Goal: Information Seeking & Learning: Learn about a topic

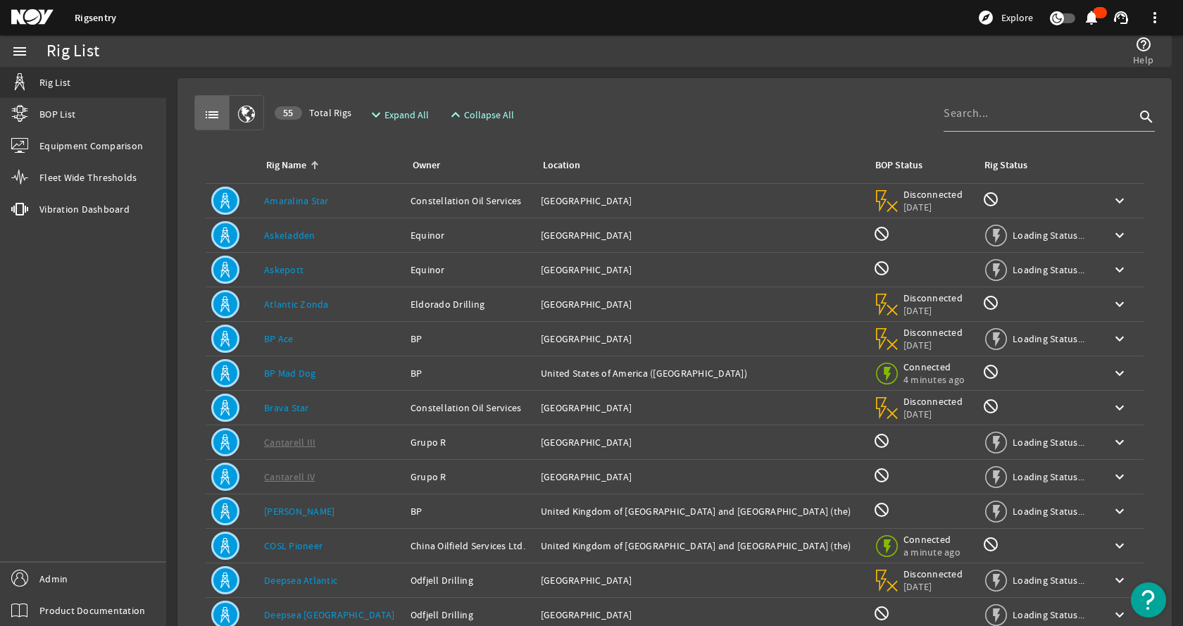
click at [313, 205] on link "Amaralina Star" at bounding box center [296, 200] width 65 height 13
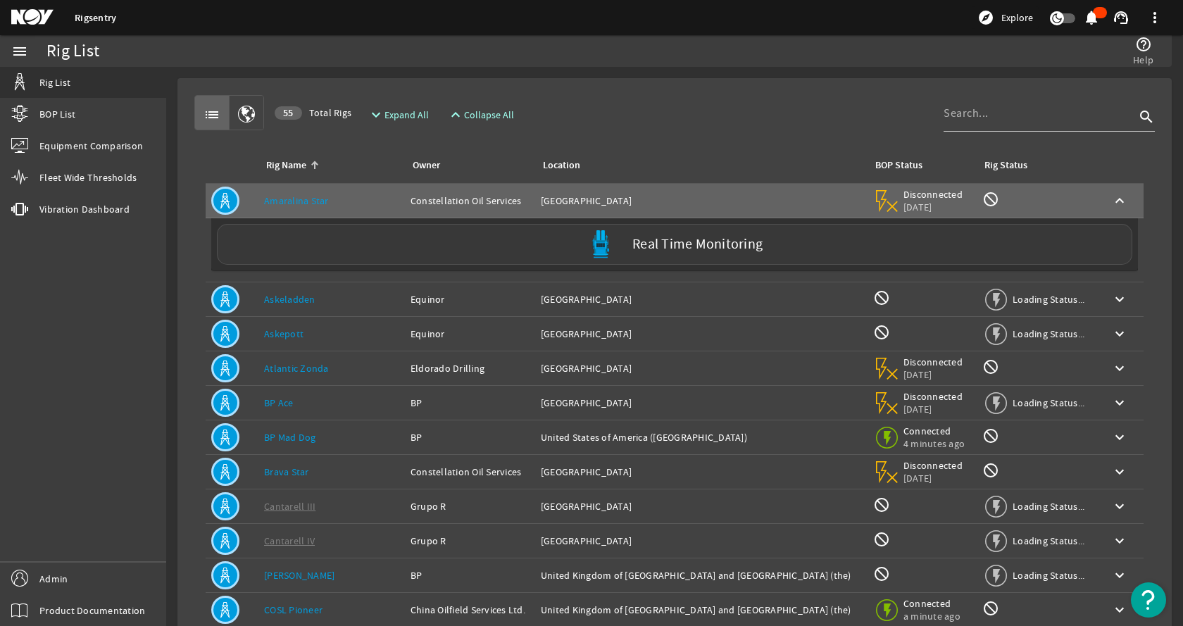
click at [355, 249] on div "Real Time Monitoring" at bounding box center [674, 244] width 915 height 41
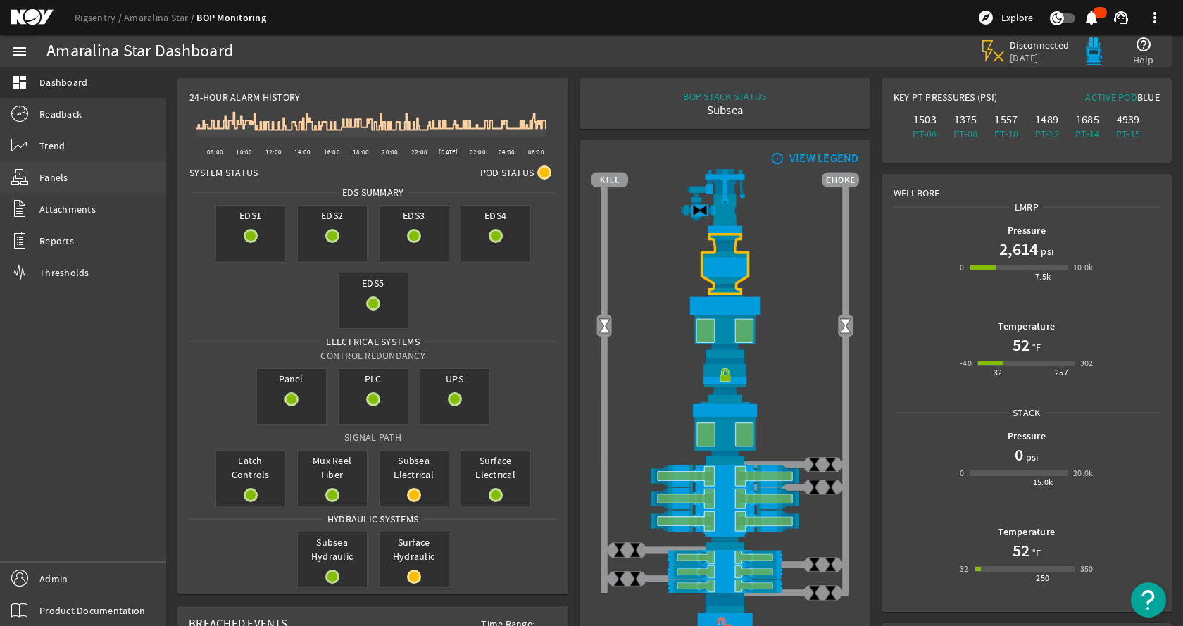
click at [83, 163] on link "Panels" at bounding box center [83, 177] width 166 height 31
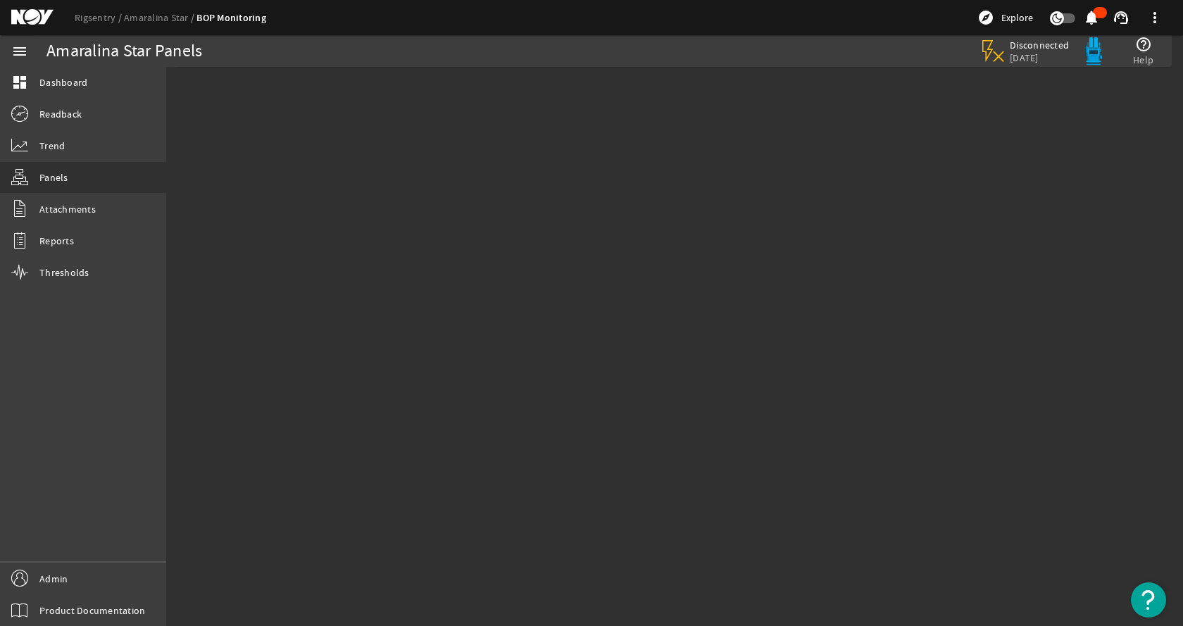
click at [453, 195] on div at bounding box center [674, 166] width 1016 height 176
click at [92, 577] on link "Admin" at bounding box center [83, 578] width 166 height 32
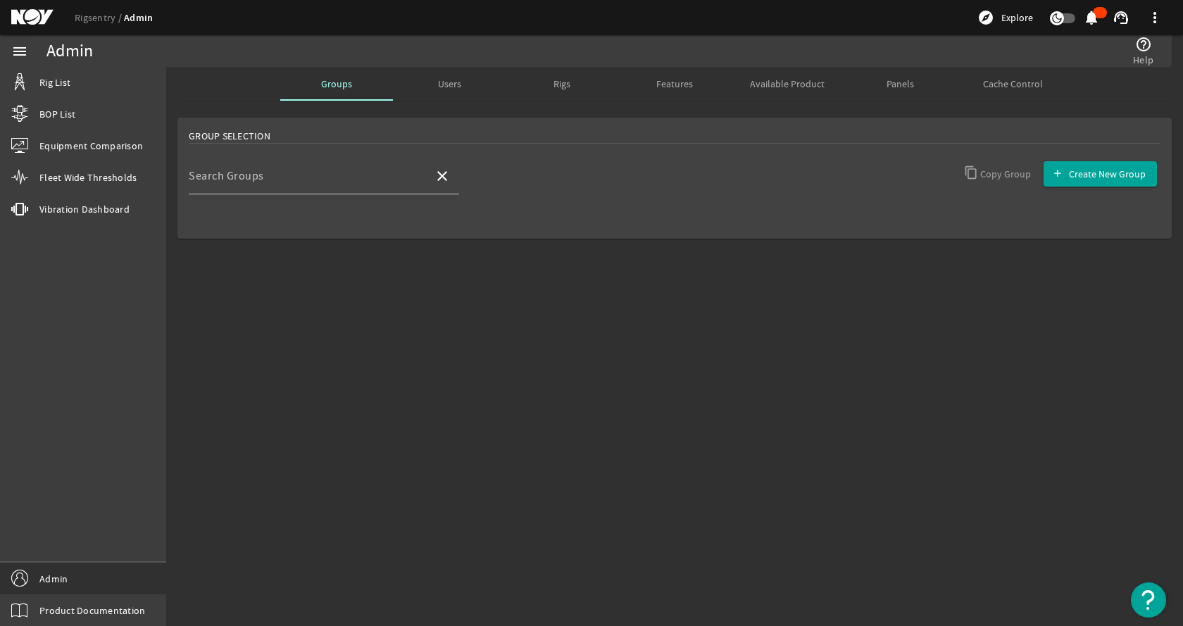
click at [908, 82] on span "Panels" at bounding box center [899, 84] width 27 height 10
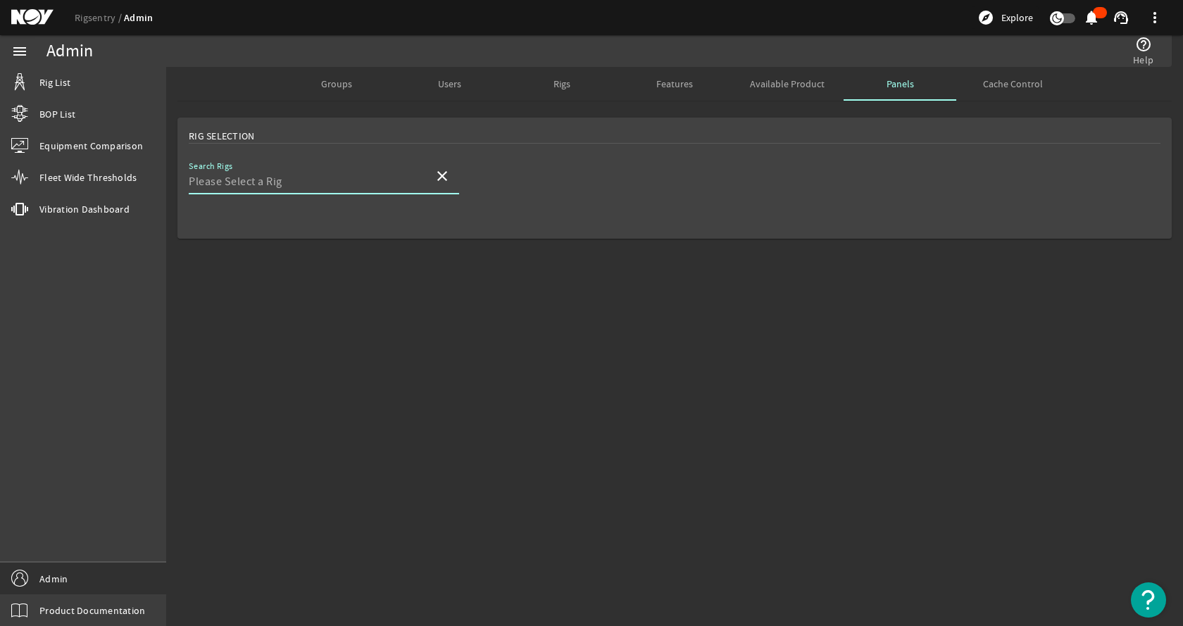
click at [253, 180] on input "Search Rigs" at bounding box center [306, 181] width 234 height 17
click at [284, 224] on mat-option "Amaralina Star" at bounding box center [324, 217] width 270 height 34
type input "Amaralina Star"
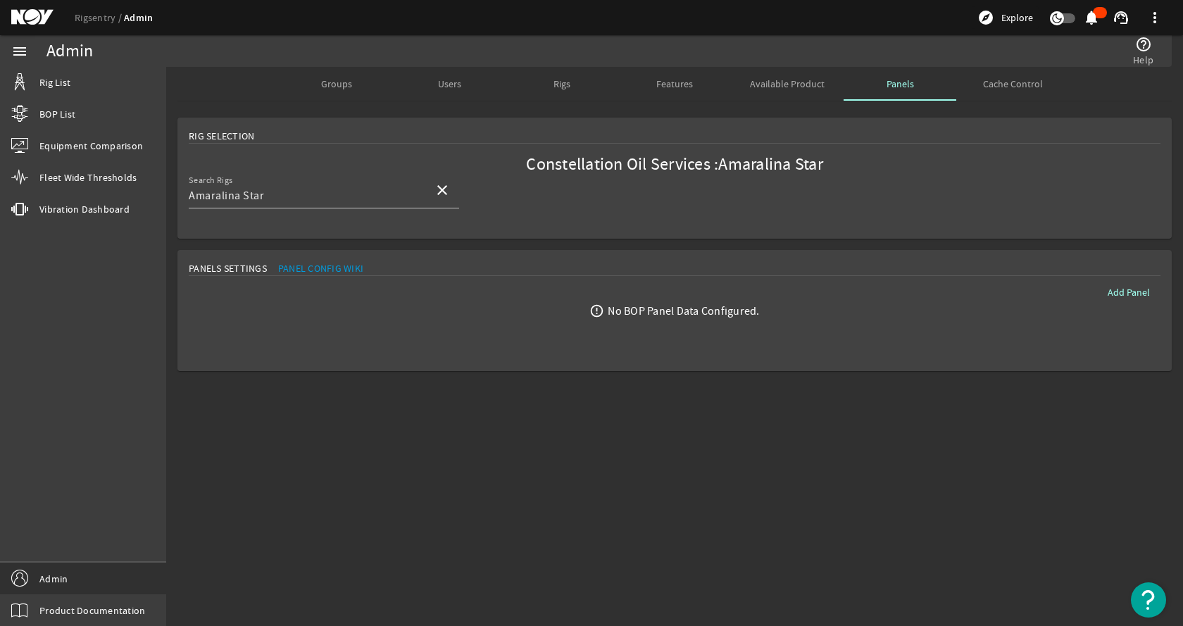
click at [823, 203] on mat-card "Rig Selection Constellation Oil Services : Amaralina Star Search Rigs Amaralina…" at bounding box center [674, 178] width 994 height 121
click at [823, 200] on mat-card "Rig Selection Constellation Oil Services : Amaralina Star Search Rigs Amaralina…" at bounding box center [674, 178] width 994 height 121
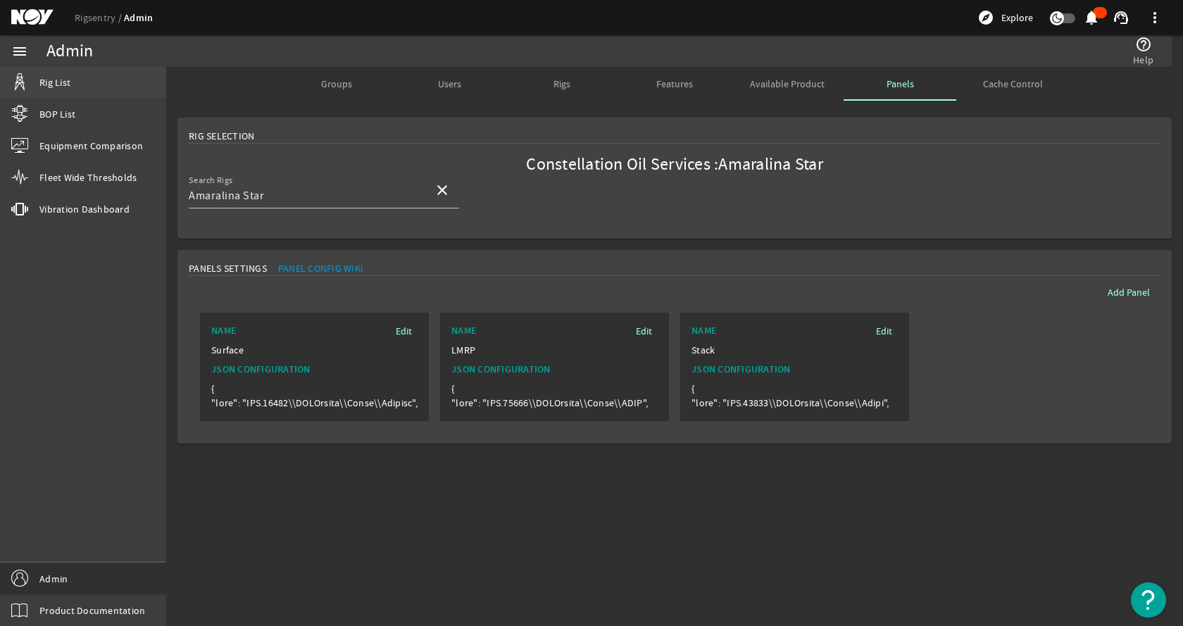
click at [53, 78] on span "Rig List" at bounding box center [54, 82] width 31 height 14
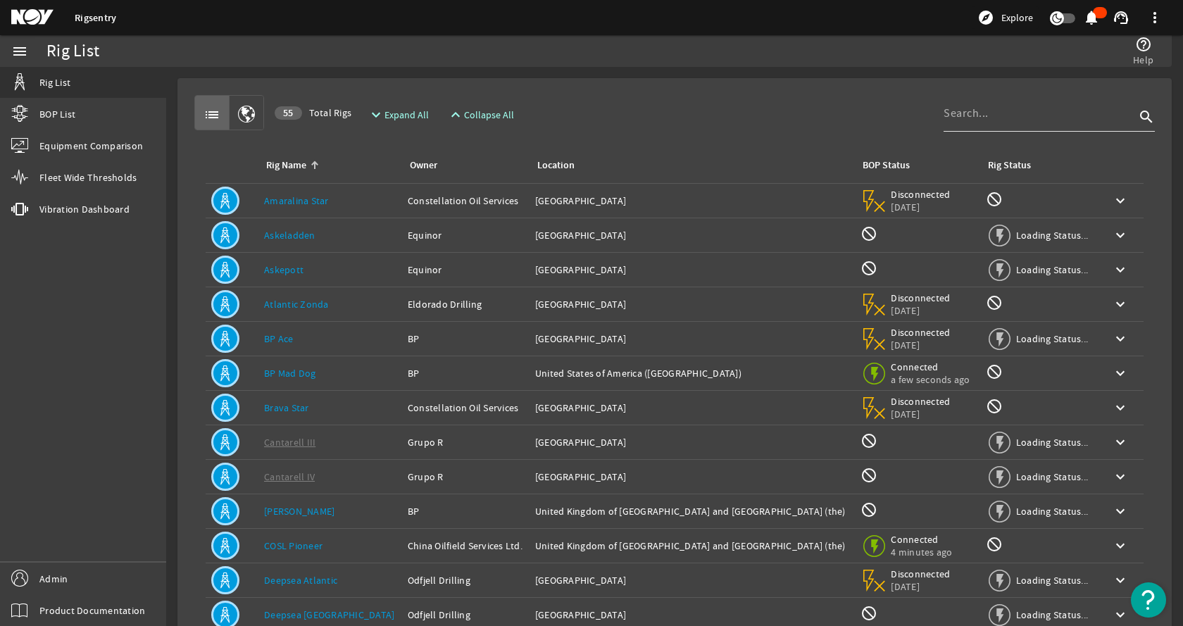
click at [1009, 99] on div at bounding box center [1038, 113] width 191 height 37
click at [976, 120] on input at bounding box center [1038, 113] width 191 height 17
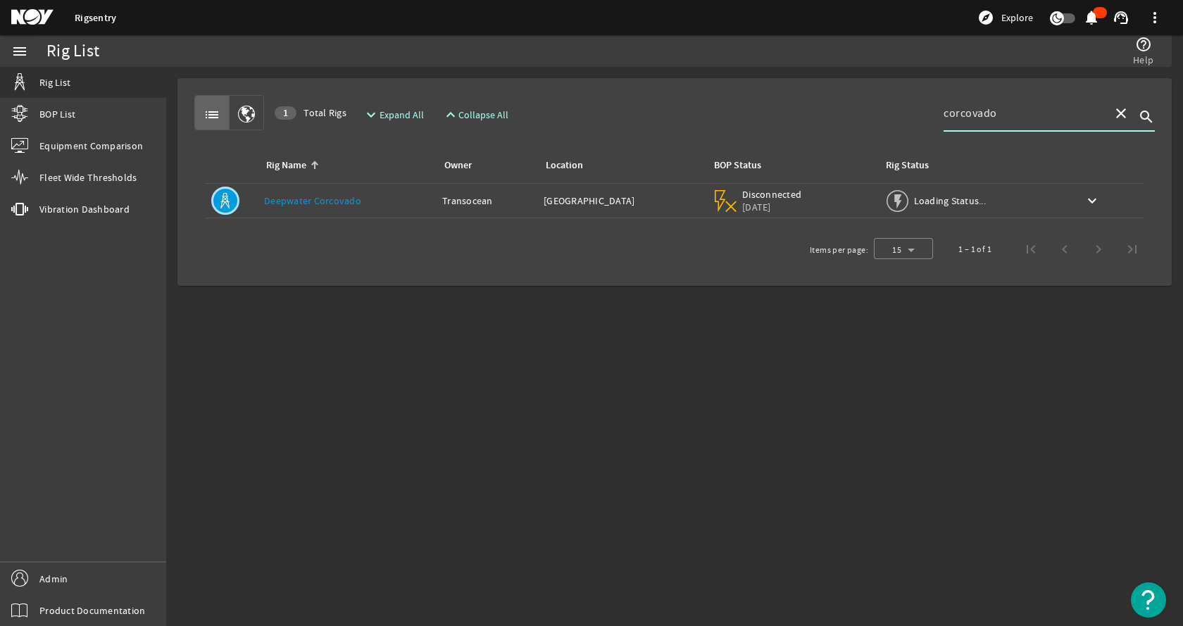
type input "corcovado"
click at [355, 210] on td "Rig Name: Deepwater Corcovado" at bounding box center [347, 201] width 178 height 34
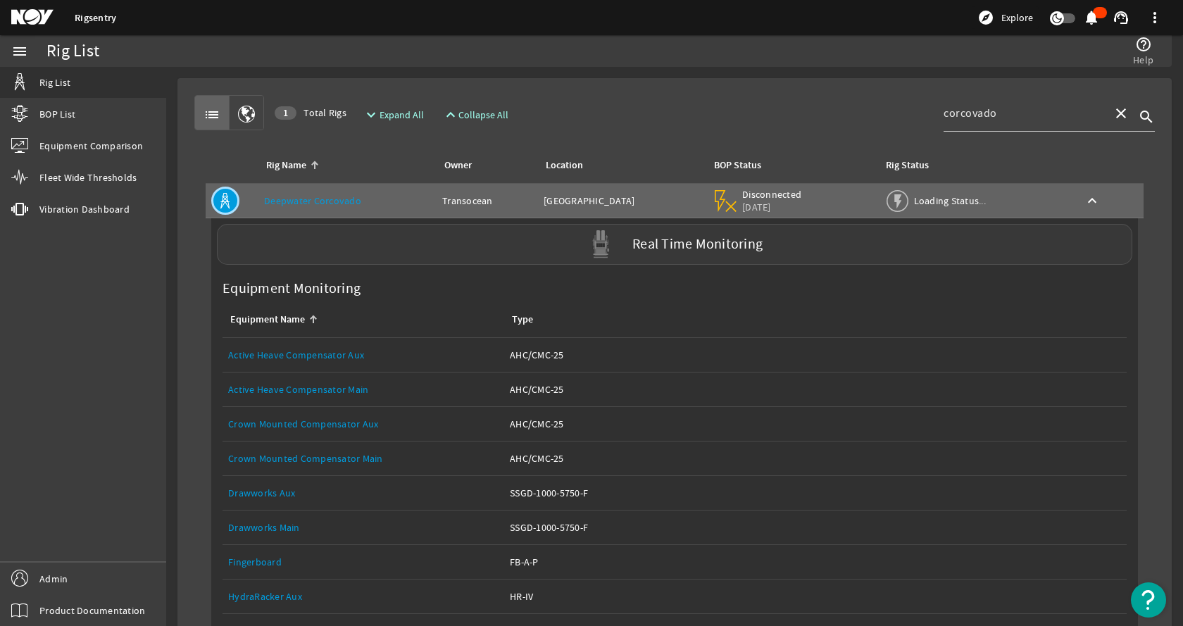
click at [383, 234] on div "Real Time Monitoring" at bounding box center [674, 244] width 915 height 41
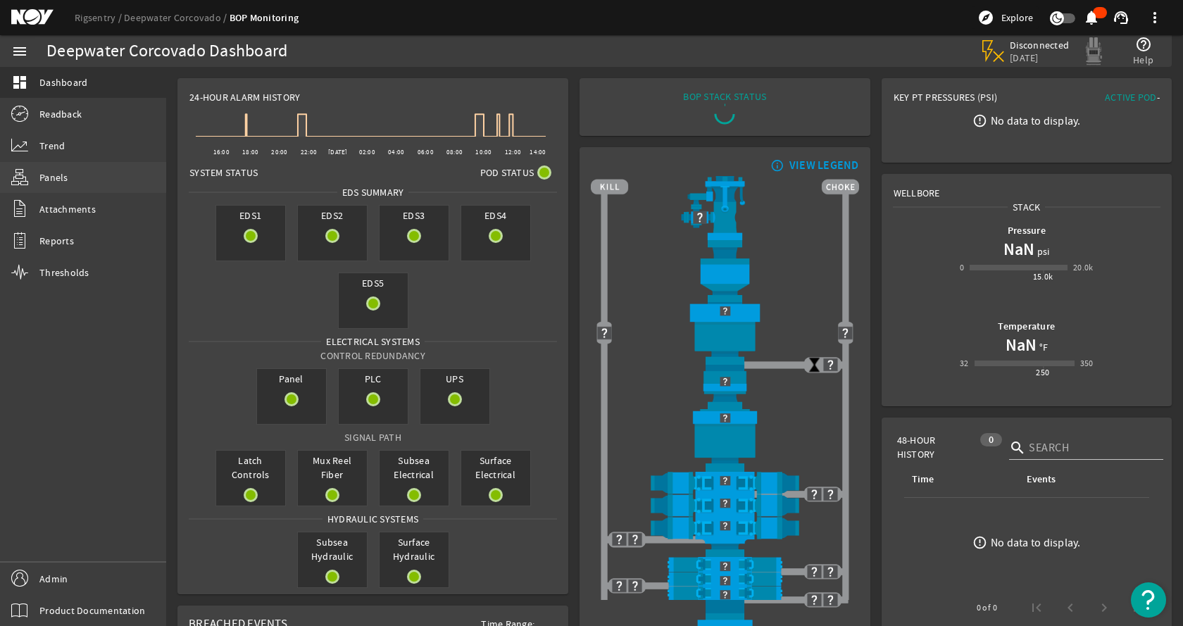
click at [101, 184] on link "Panels" at bounding box center [83, 177] width 166 height 31
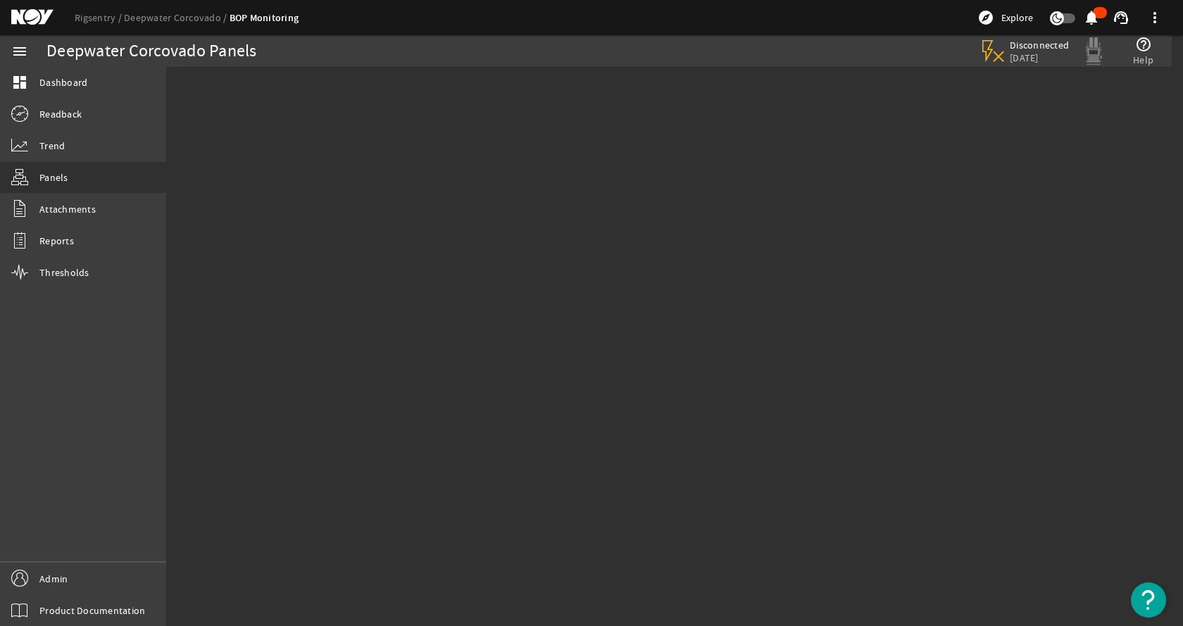
click at [455, 272] on mat-sidenav-content "Deepwater Corcovado Panels Disconnected 7 years ago help_outline Help" at bounding box center [674, 346] width 1016 height 559
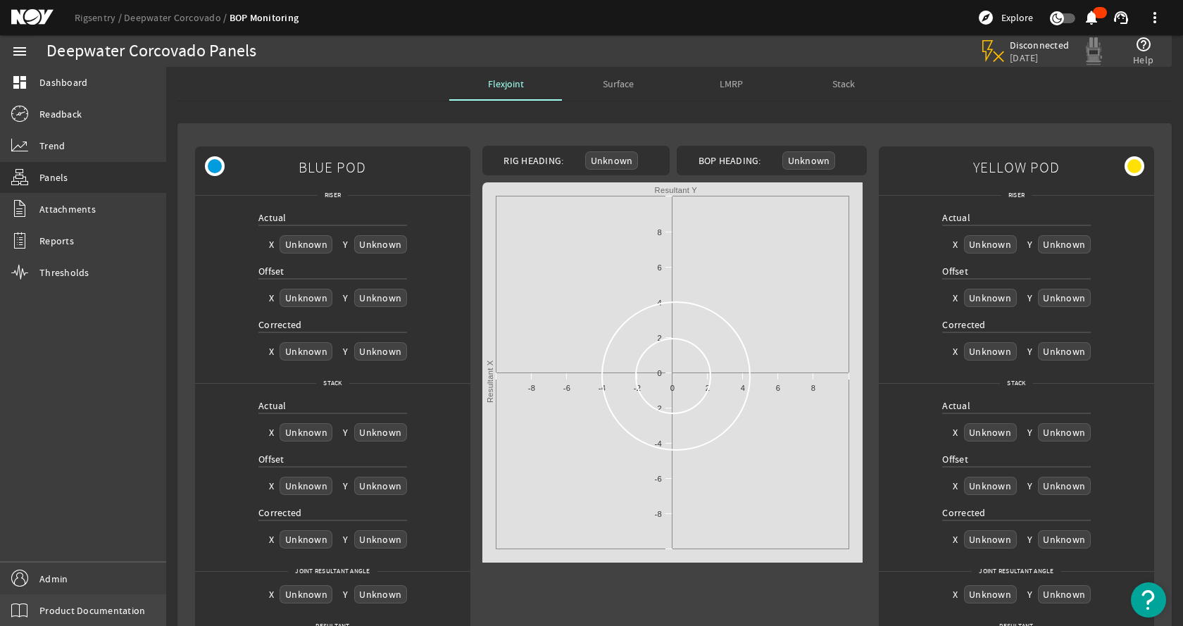
click at [101, 595] on link "Product Documentation" at bounding box center [83, 610] width 166 height 32
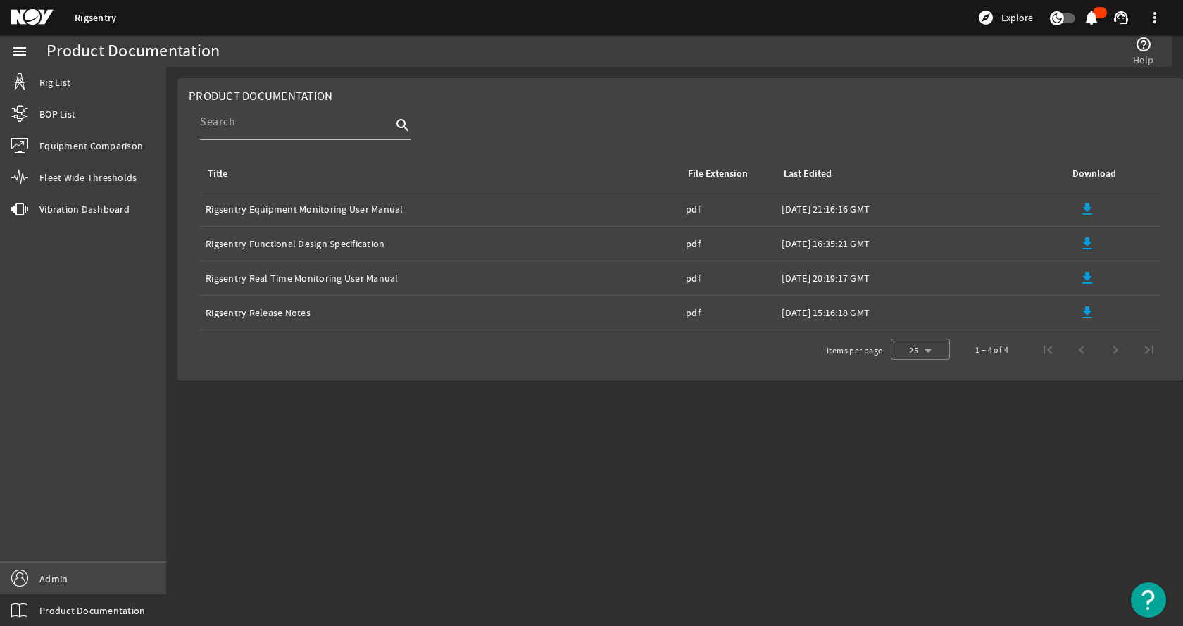
click at [77, 577] on link "Admin" at bounding box center [83, 578] width 166 height 32
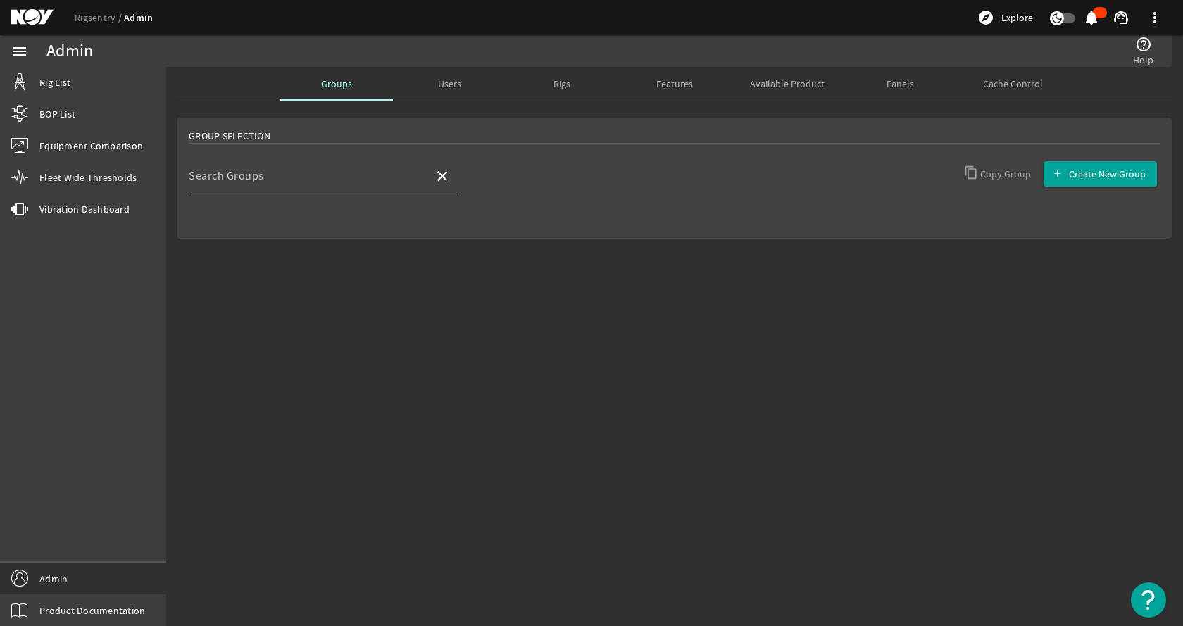
click at [924, 80] on div "Panels" at bounding box center [899, 84] width 113 height 34
click at [326, 180] on input "Search Rigs" at bounding box center [306, 181] width 234 height 17
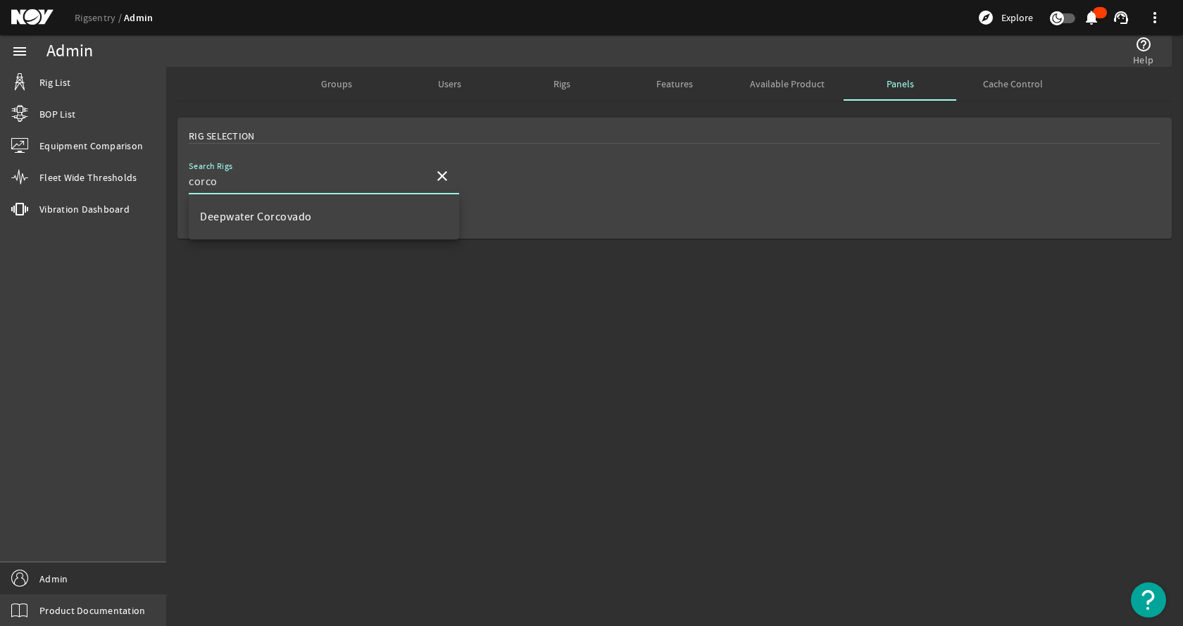
click at [328, 218] on mat-option "Deepwater Corcovado" at bounding box center [324, 217] width 270 height 34
type input "Deepwater Corcovado"
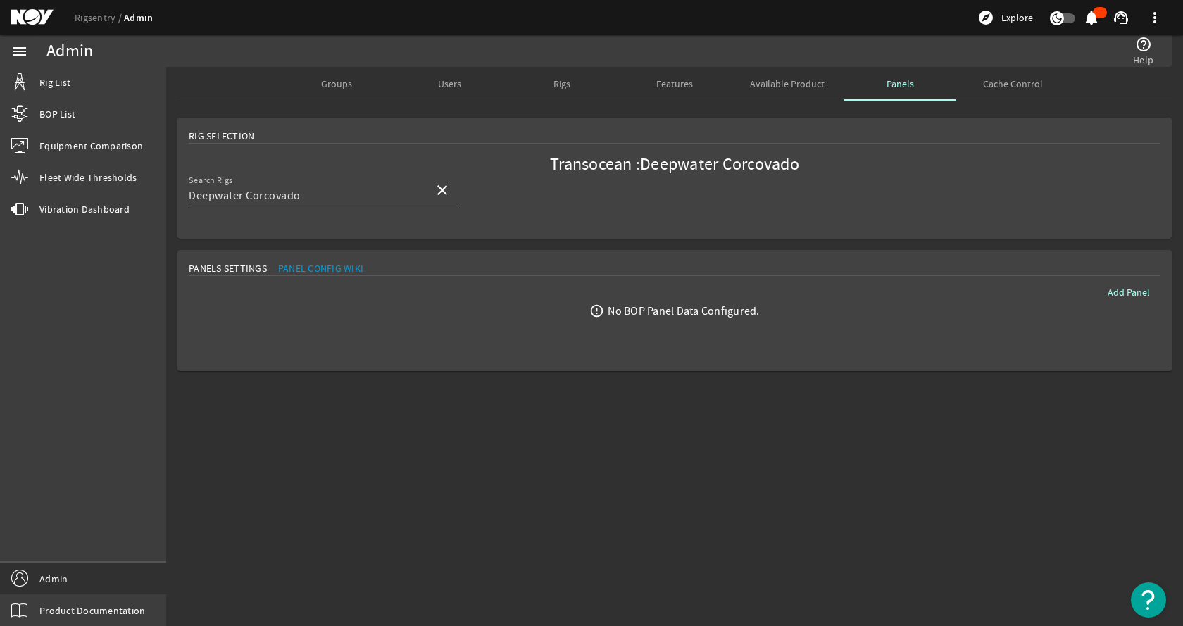
click at [688, 248] on rigsentry-mat-card "Panels Settings Panel Config Wiki Add Panel error_outline No BOP Panel Data Con…" at bounding box center [674, 310] width 1016 height 132
click at [525, 396] on mat-sidenav-content "Admin help_outline Help Groups Users Rigs Features Available Product Panels Cac…" at bounding box center [674, 346] width 1016 height 559
click at [539, 239] on rigsentry-mat-card "Rig Selection Transocean : Deepwater Corcovado Search Rigs Deepwater Corcovado …" at bounding box center [674, 178] width 1016 height 132
click at [1131, 290] on span "Add Panel" at bounding box center [1128, 292] width 42 height 14
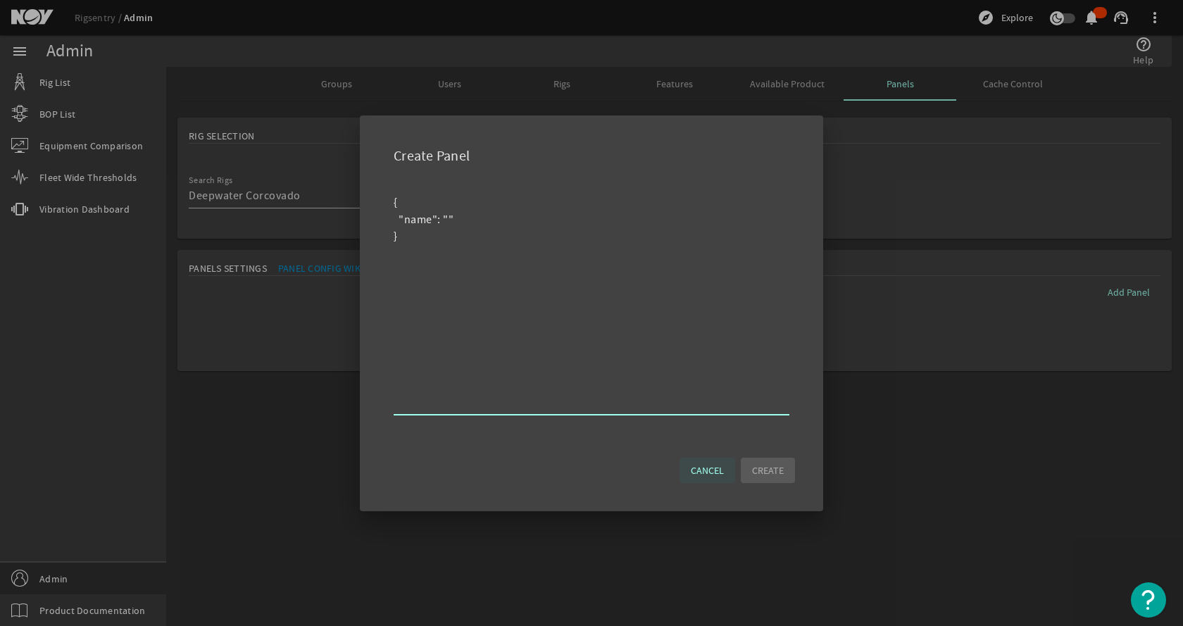
click at [697, 470] on span "Cancel" at bounding box center [707, 470] width 33 height 14
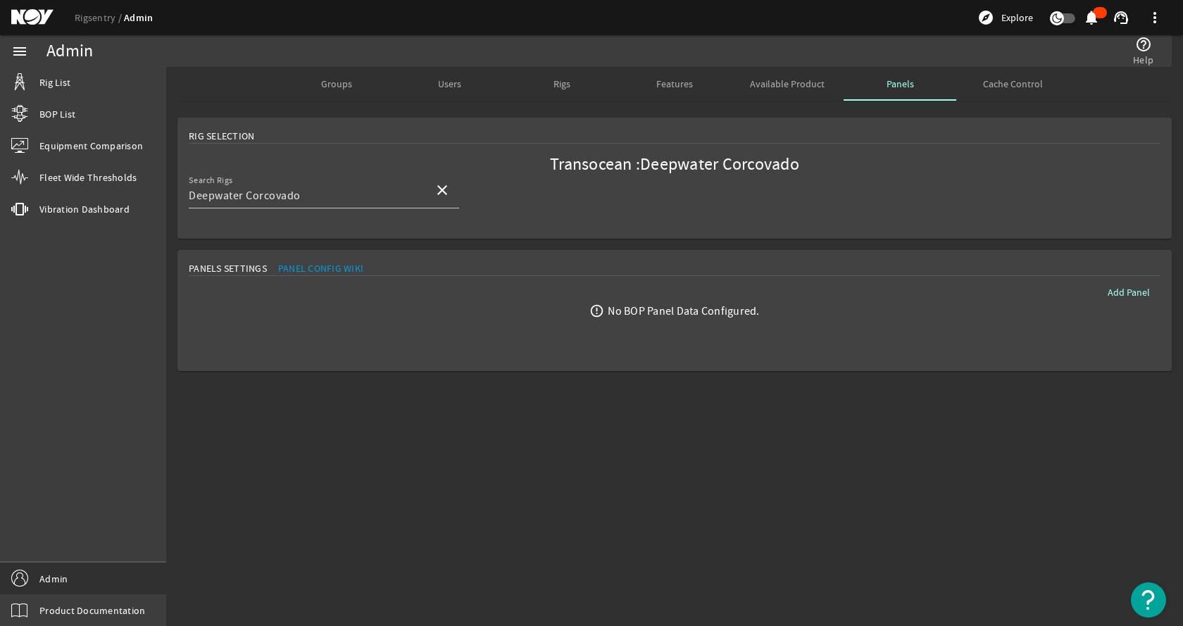
click at [579, 470] on mat-sidenav-content "Admin help_outline Help Groups Users Rigs Features Available Product Panels Cac…" at bounding box center [674, 346] width 1016 height 559
click at [64, 84] on span "Rig List" at bounding box center [54, 82] width 31 height 14
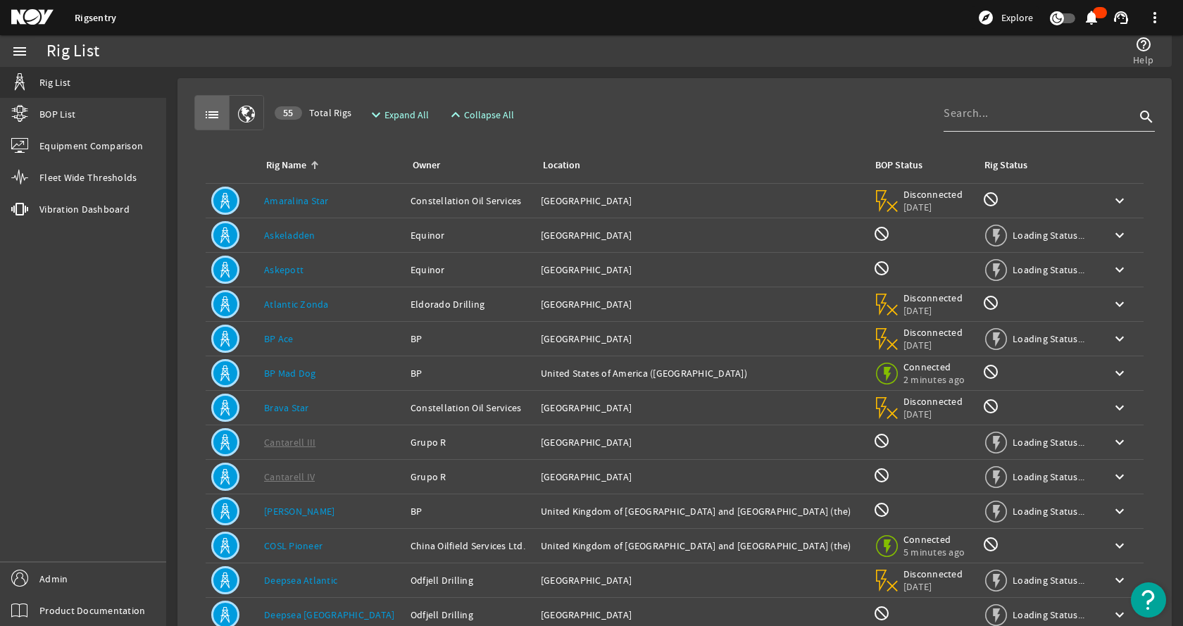
click at [1008, 110] on input at bounding box center [1038, 113] width 191 height 17
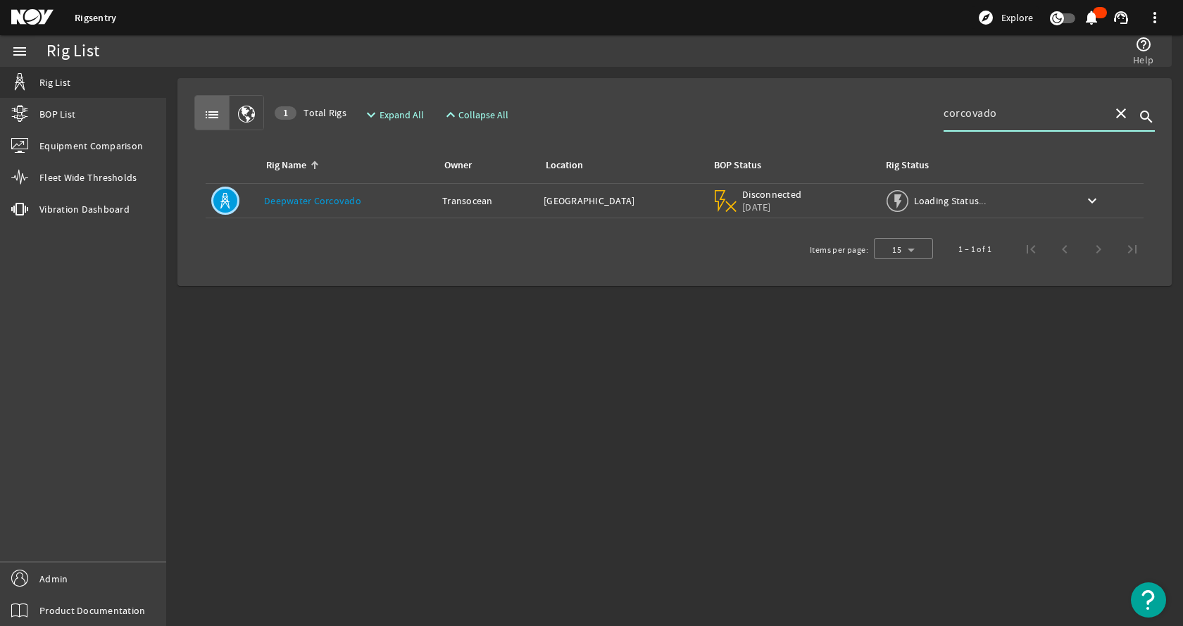
type input "corcovado"
click at [367, 191] on td "Rig Name: Deepwater Corcovado" at bounding box center [347, 201] width 178 height 34
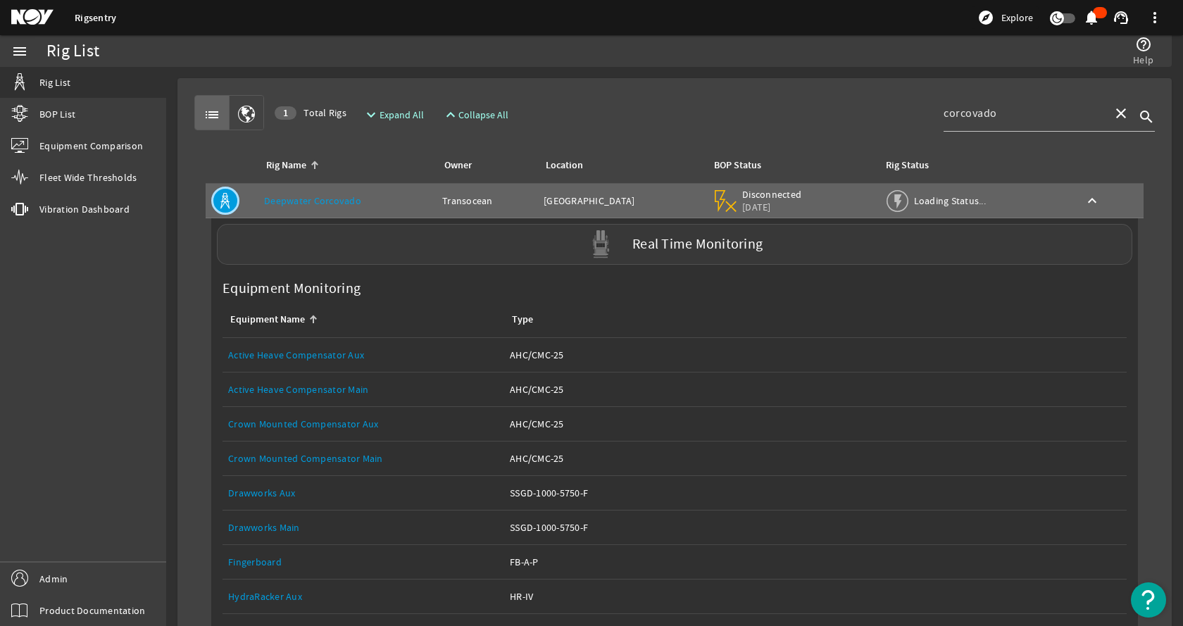
click at [372, 251] on div "Real Time Monitoring" at bounding box center [674, 244] width 915 height 41
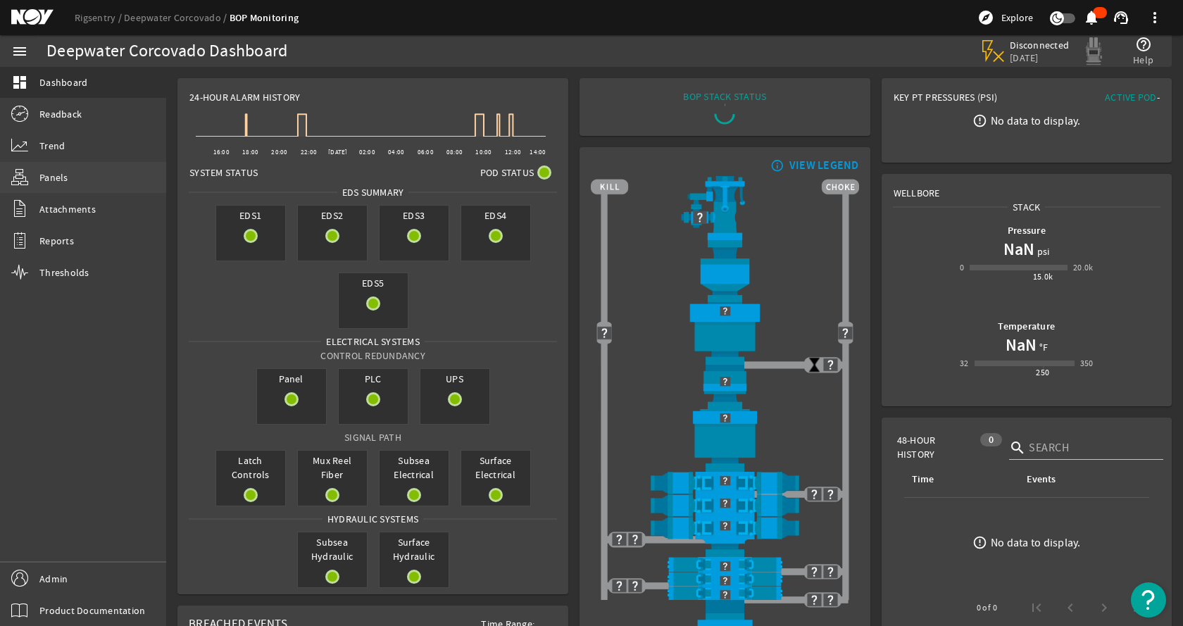
click at [96, 175] on link "Panels" at bounding box center [83, 177] width 166 height 31
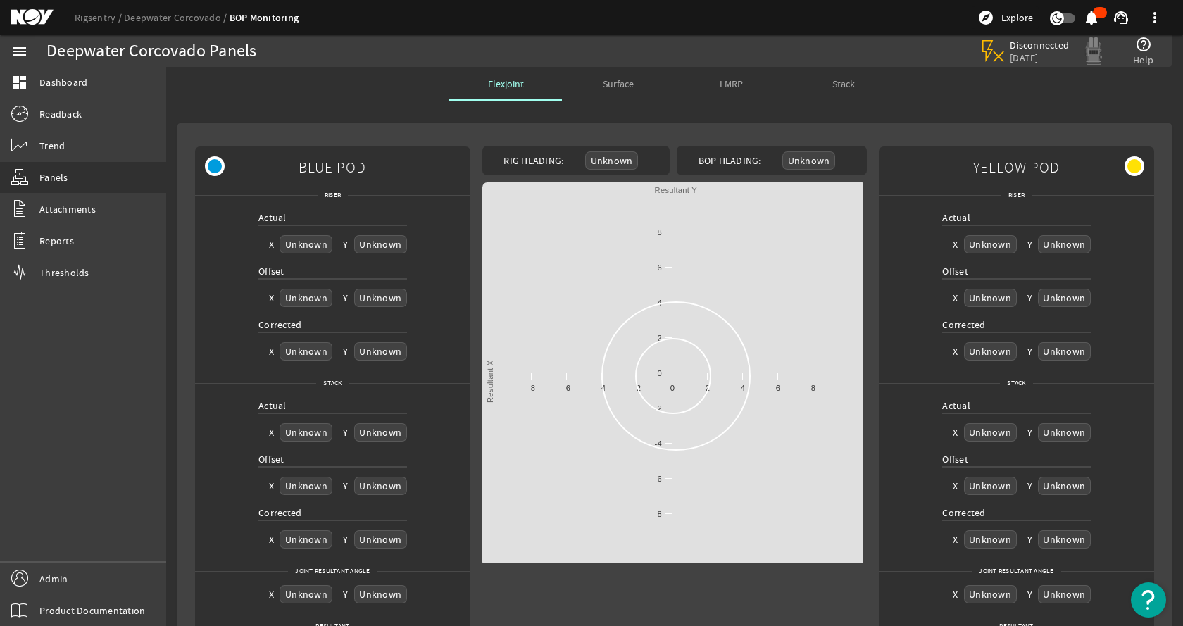
click at [616, 85] on span "Surface" at bounding box center [618, 84] width 31 height 10
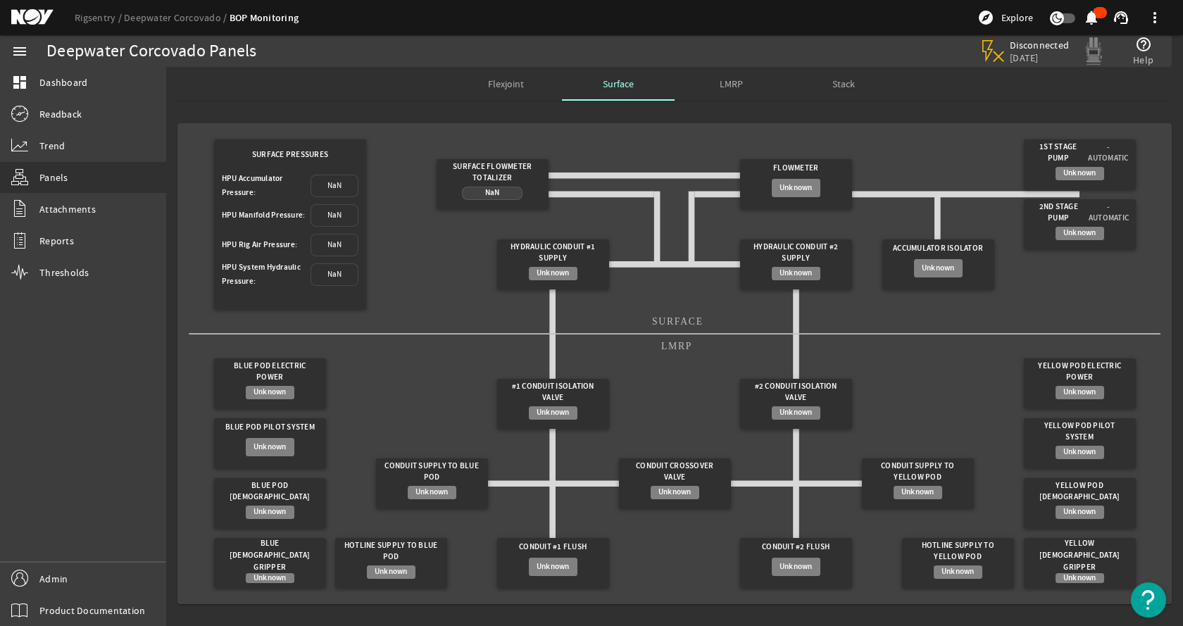
click at [720, 88] on span "LMRP" at bounding box center [730, 84] width 23 height 10
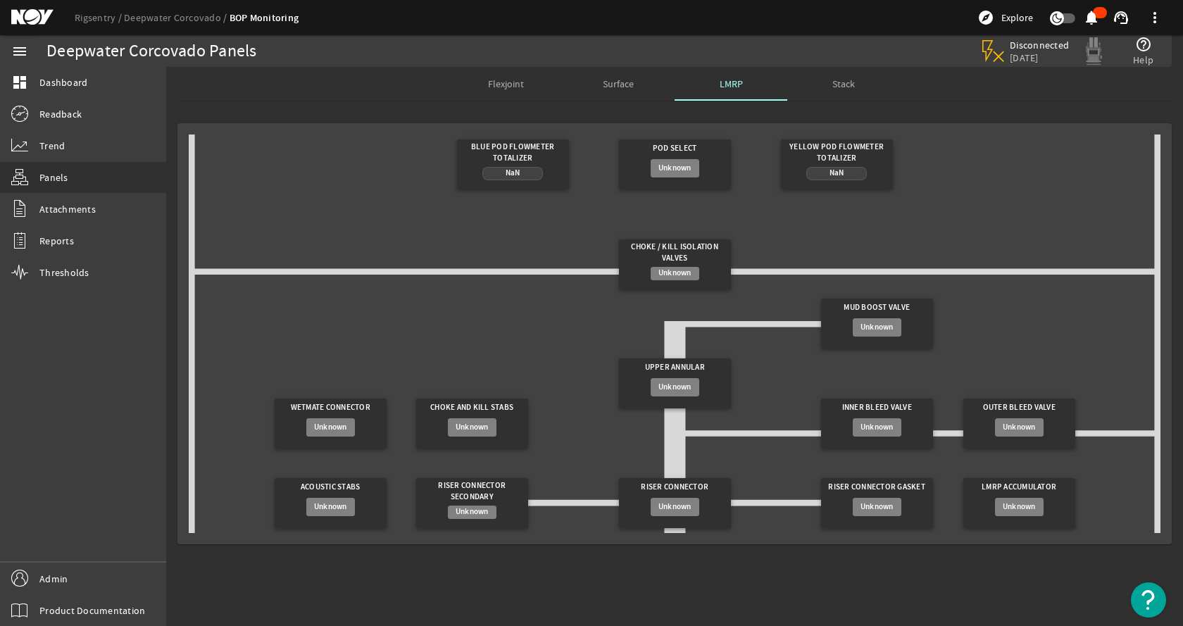
click at [267, 156] on gridster "Blue Pod Flowmeter Totalizer NaN Pod Select Unknown Yellow Pod Flowmeter Totali…" at bounding box center [674, 333] width 971 height 398
click at [320, 157] on gridster "Blue Pod Flowmeter Totalizer NaN Pod Select Unknown Yellow Pod Flowmeter Totali…" at bounding box center [674, 333] width 971 height 398
click at [103, 322] on div "menu dashboard Dashboard Readback Trend Panels Attachments Reports Thresholds A…" at bounding box center [83, 330] width 166 height 591
click at [102, 320] on div "menu dashboard Dashboard Readback Trend Panels Attachments Reports Thresholds A…" at bounding box center [83, 330] width 166 height 591
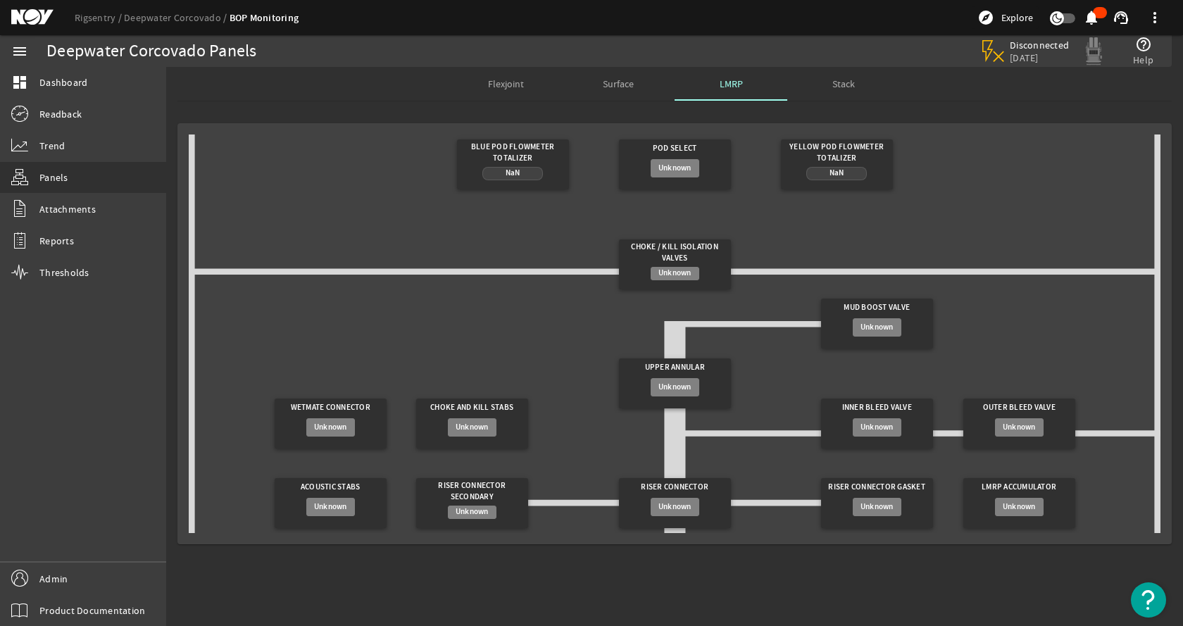
click at [155, 436] on div "menu dashboard Dashboard Readback Trend Panels Attachments Reports Thresholds A…" at bounding box center [83, 330] width 166 height 591
click at [154, 429] on div "menu dashboard Dashboard Readback Trend Panels Attachments Reports Thresholds A…" at bounding box center [83, 330] width 166 height 591
click at [101, 18] on link "Rigsentry" at bounding box center [99, 17] width 49 height 13
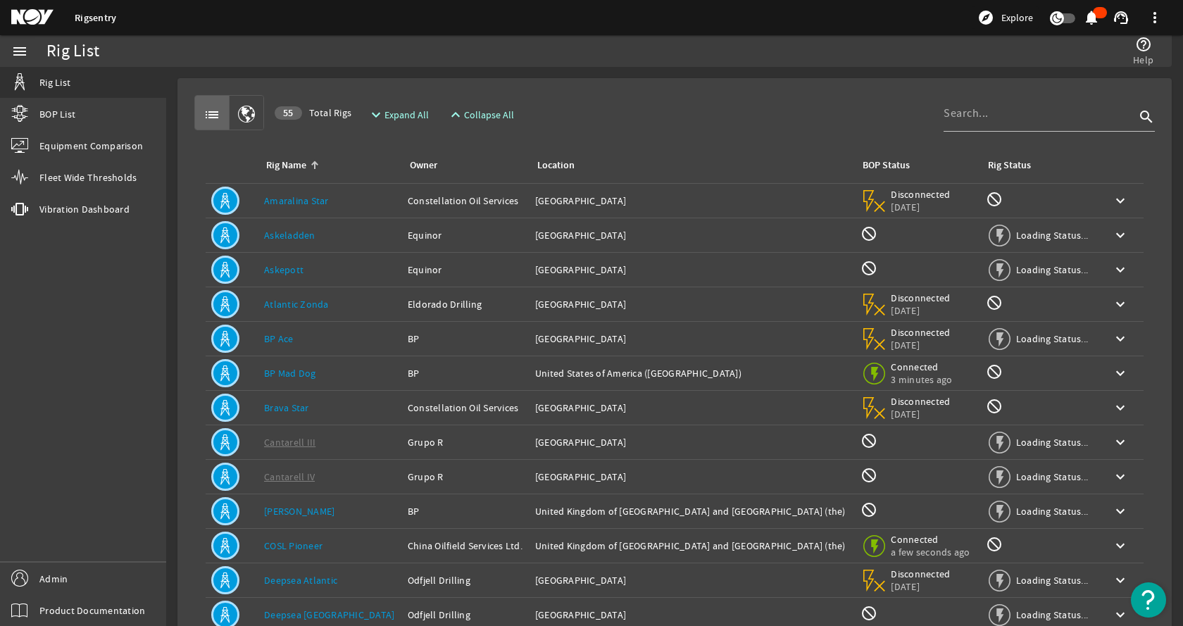
click at [631, 103] on div "list 55 Total Rigs expand_more Expand All expand_less Collapse All search" at bounding box center [674, 112] width 960 height 35
click at [146, 298] on div "menu Rig List BOP List Equipment Comparison Fleet Wide Thresholds vibration Vib…" at bounding box center [83, 330] width 166 height 591
click at [324, 199] on link "Amaralina Star" at bounding box center [296, 200] width 65 height 13
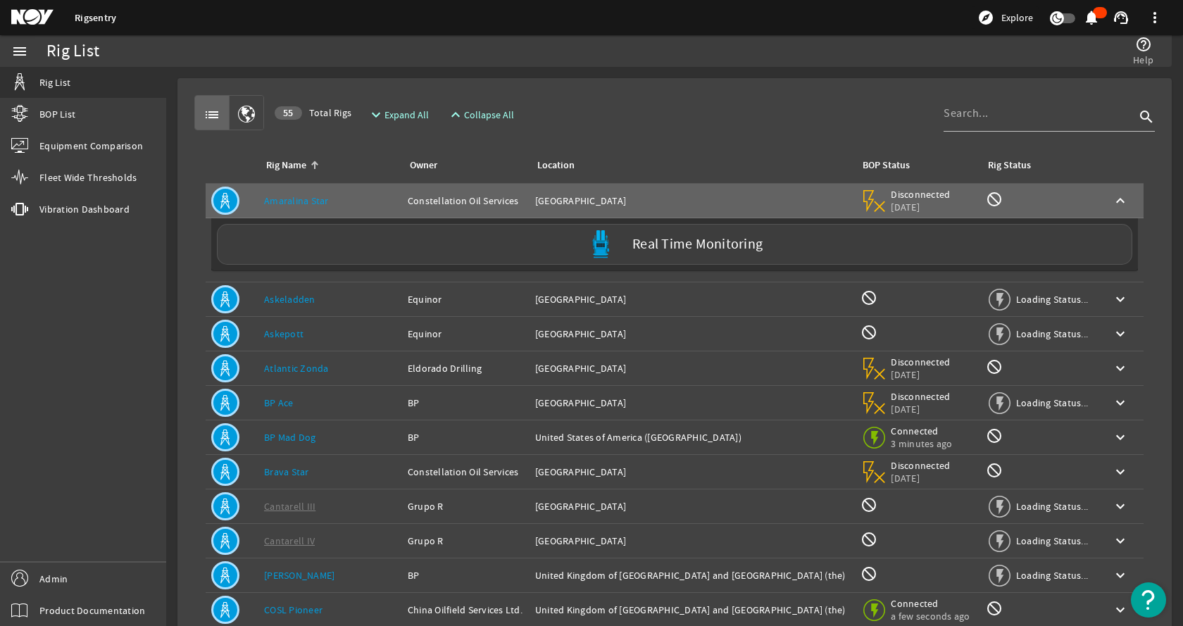
click at [394, 265] on rigsentry-bop-nav-button "Real Time Monitoring" at bounding box center [674, 244] width 926 height 52
click at [396, 252] on div "Real Time Monitoring" at bounding box center [674, 244] width 915 height 41
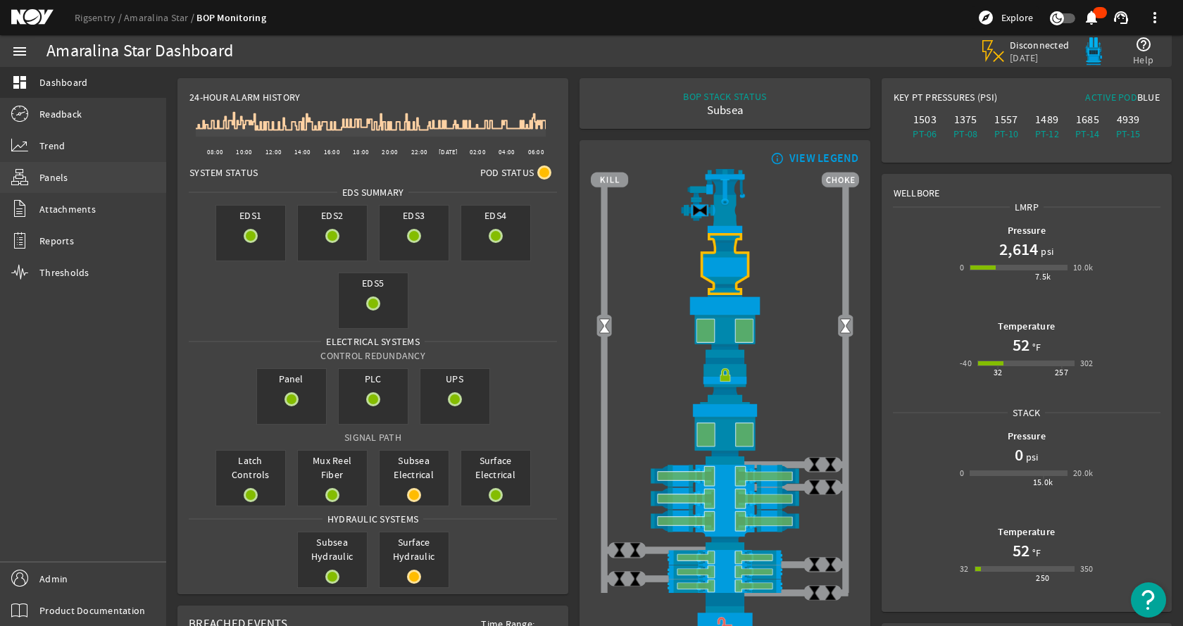
click at [74, 174] on link "Panels" at bounding box center [83, 177] width 166 height 31
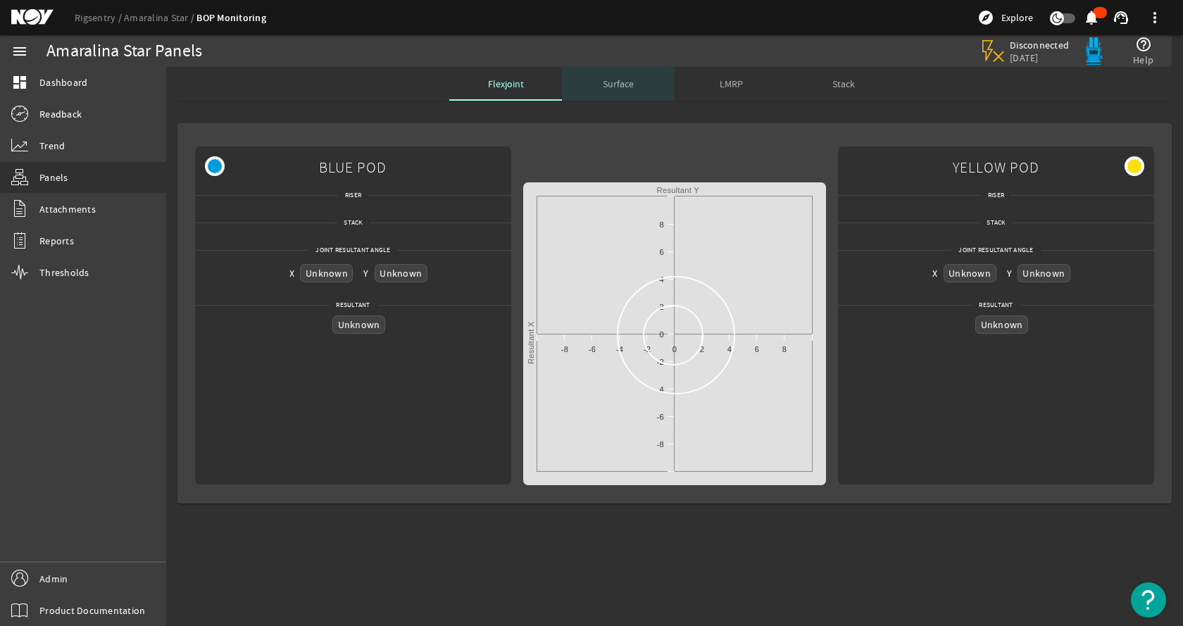
click at [610, 82] on span "Surface" at bounding box center [618, 84] width 31 height 10
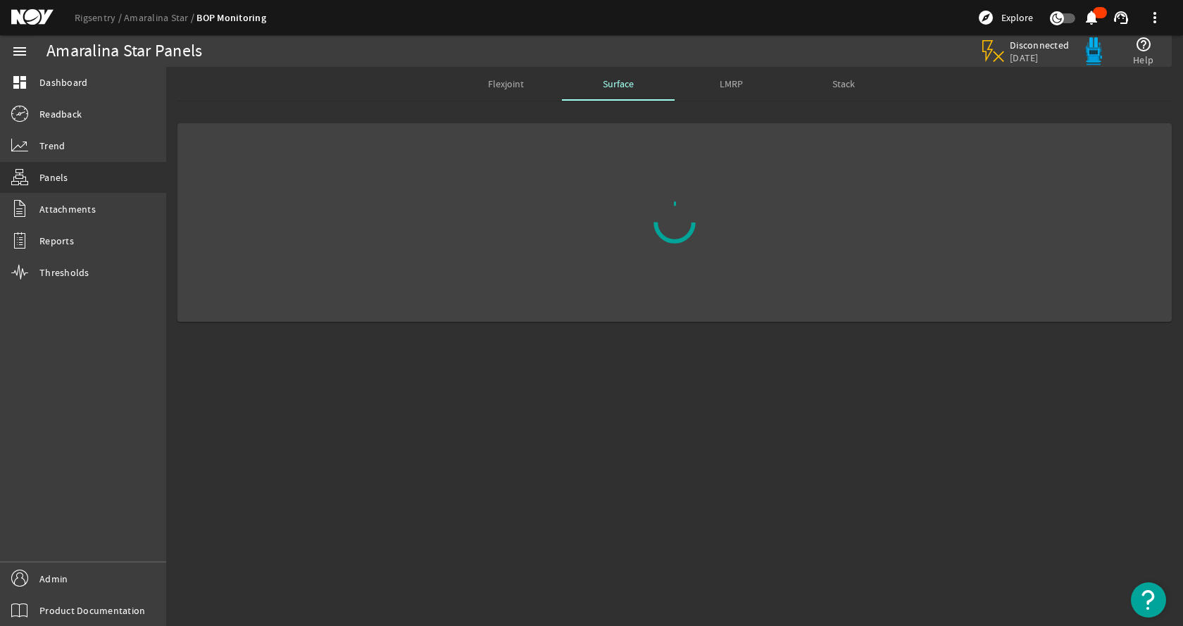
click at [452, 281] on mat-card at bounding box center [674, 222] width 994 height 199
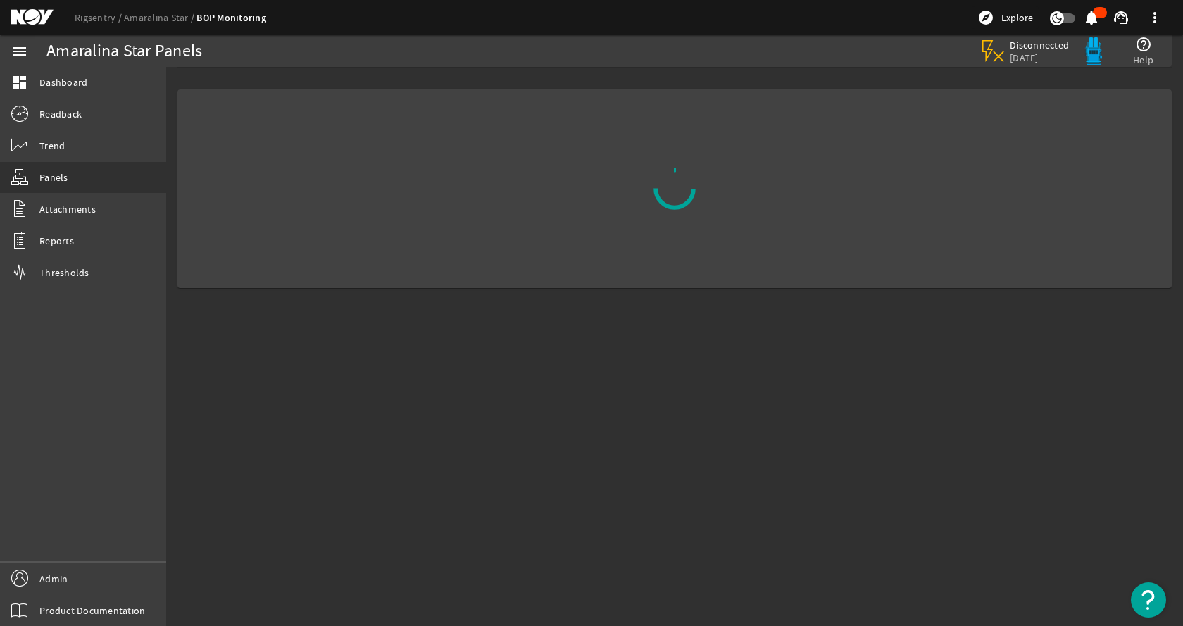
click at [372, 414] on mat-sidenav-content "Amaralina Star Panels Disconnected 2 months ago help_outline Help" at bounding box center [674, 346] width 1016 height 559
click at [92, 169] on link "Panels" at bounding box center [83, 177] width 166 height 31
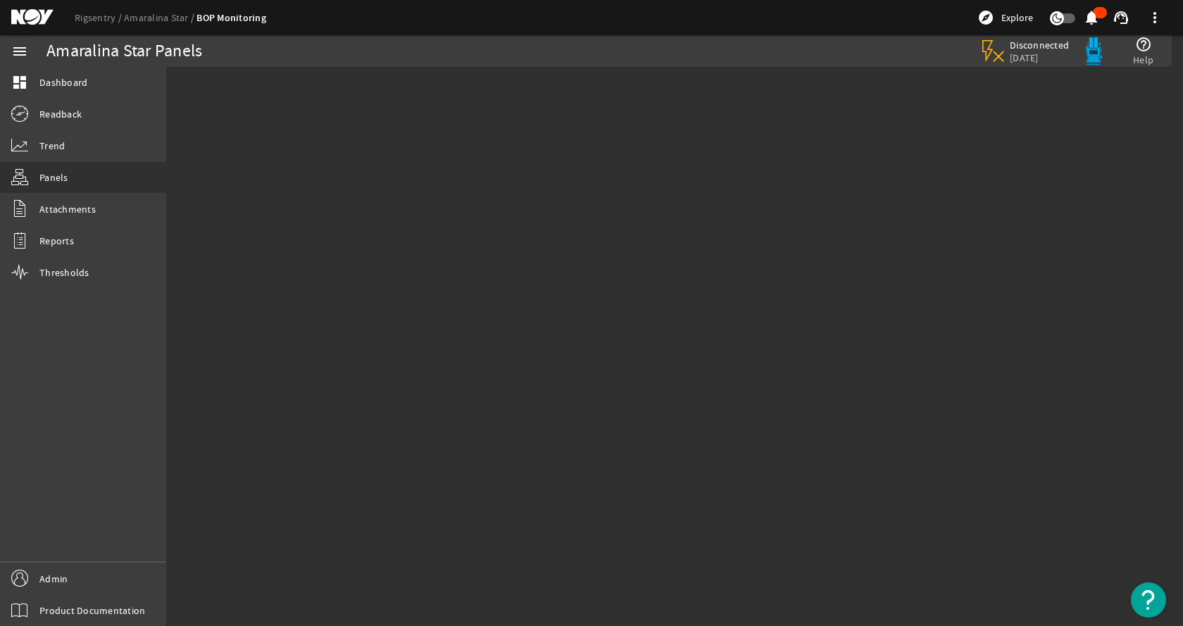
click at [498, 203] on div at bounding box center [674, 166] width 1016 height 176
click at [113, 589] on link "Admin" at bounding box center [83, 578] width 166 height 32
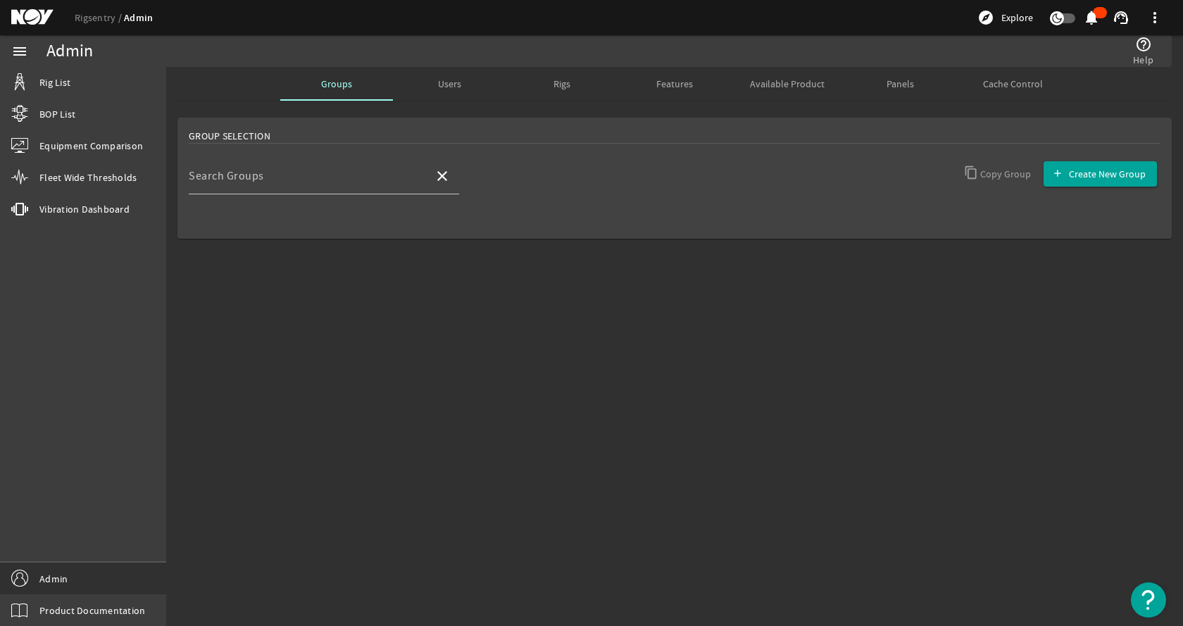
click at [880, 80] on div "Panels" at bounding box center [899, 84] width 113 height 34
click at [303, 191] on div "Search Rigs" at bounding box center [306, 176] width 234 height 37
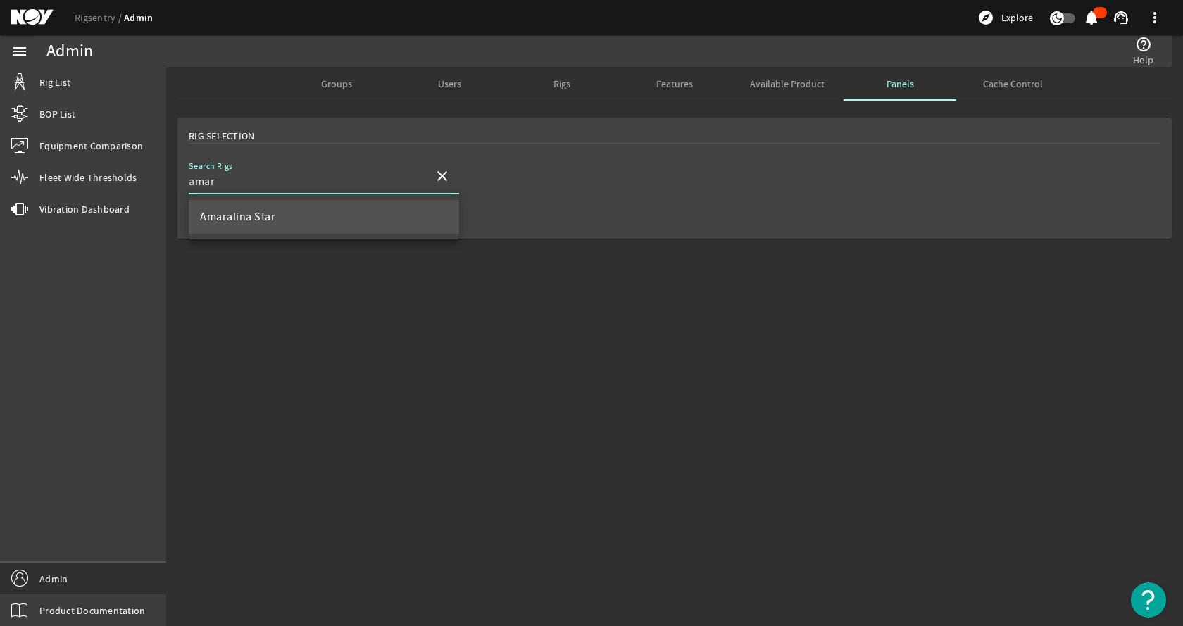
click at [398, 215] on mat-option "Amaralina Star" at bounding box center [324, 217] width 270 height 34
type input "Amaralina Star"
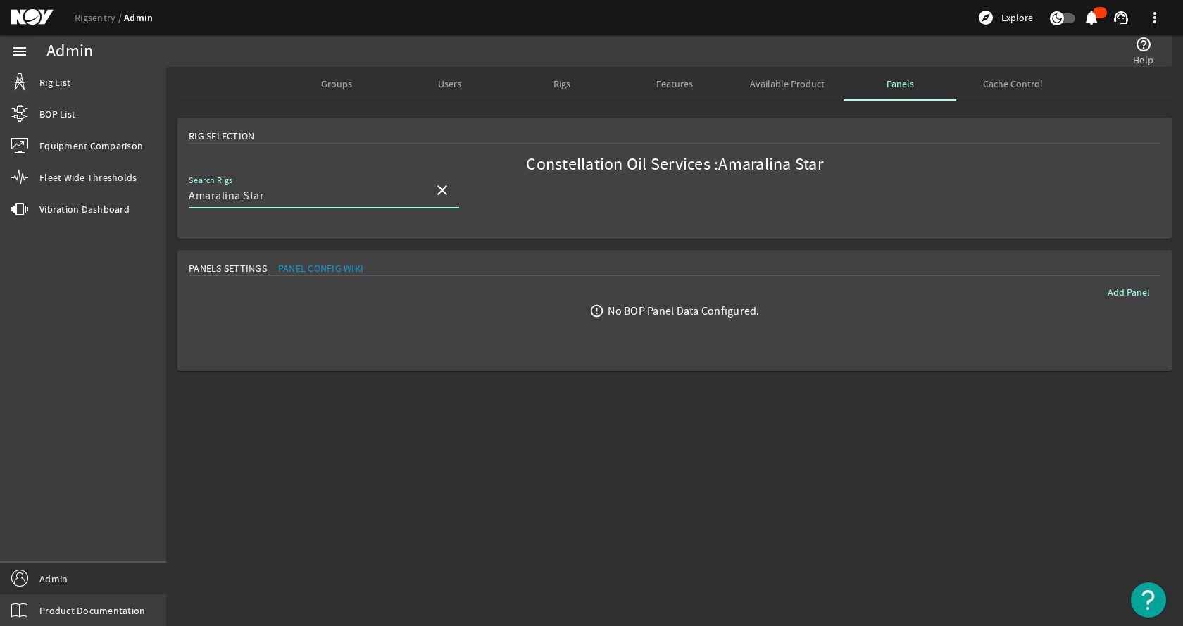
drag, startPoint x: 581, startPoint y: 438, endPoint x: 576, endPoint y: 443, distance: 7.5
click at [577, 441] on mat-sidenav-content "Admin help_outline Help Groups Users Rigs Features Available Product Panels Cac…" at bounding box center [674, 346] width 1016 height 559
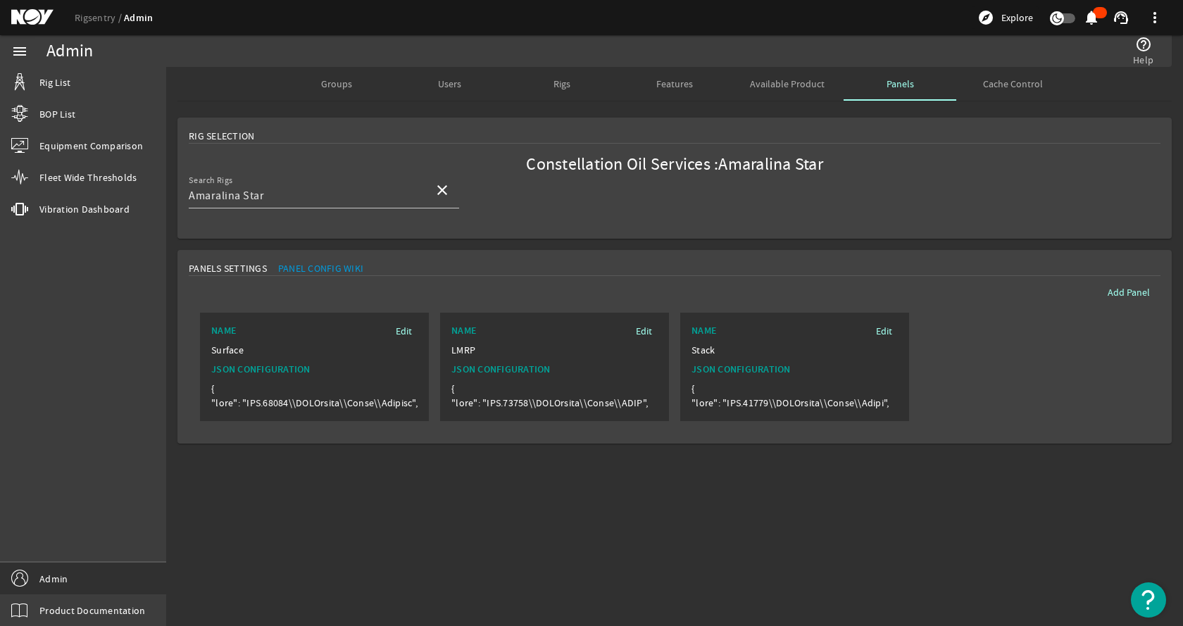
click at [582, 486] on mat-sidenav-content "Admin help_outline Help Groups Users Rigs Features Available Product Panels Cac…" at bounding box center [674, 346] width 1016 height 559
click at [722, 248] on rigsentry-mat-card "Panels Settings Panel Config Wiki Add Panel Edit Name Surface JSON Configuratio…" at bounding box center [674, 346] width 1016 height 205
click at [447, 187] on mat-icon "close" at bounding box center [442, 190] width 17 height 17
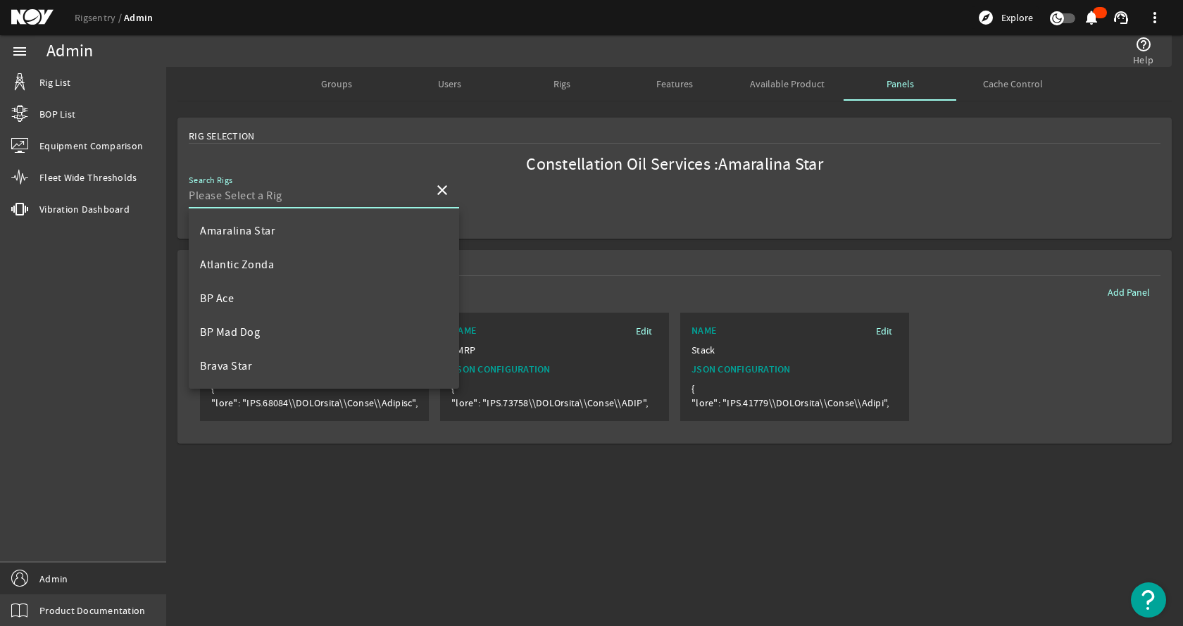
click at [636, 201] on mat-card "Rig Selection Constellation Oil Services : Amaralina Star Search Rigs close" at bounding box center [674, 178] width 994 height 121
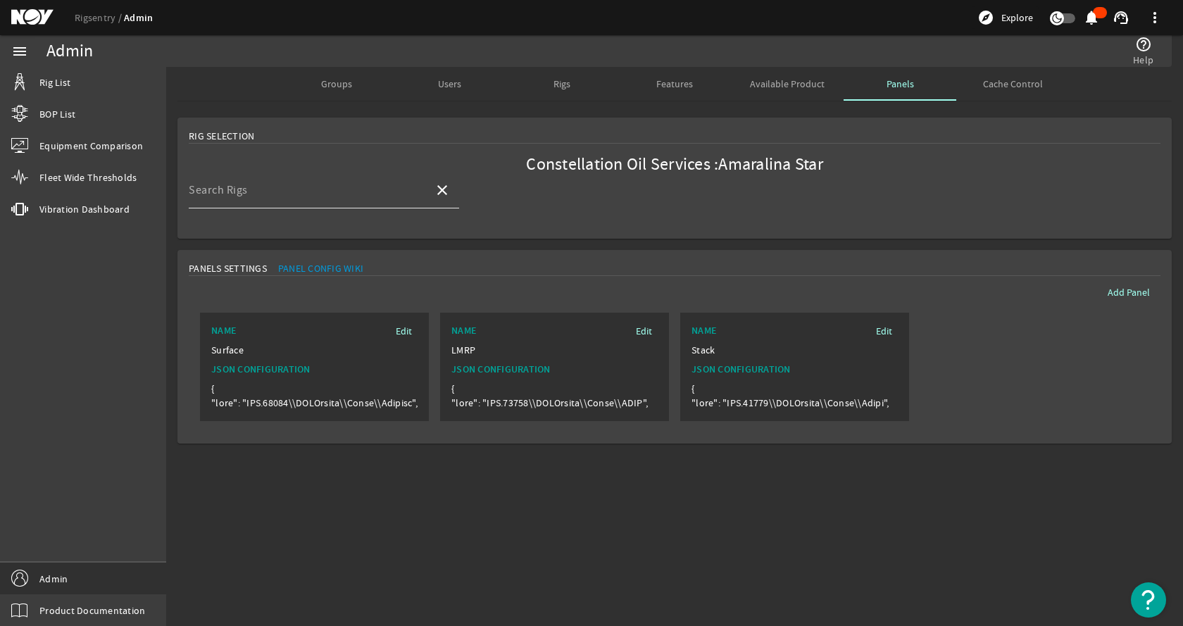
click at [340, 196] on input "Search Rigs" at bounding box center [306, 195] width 234 height 17
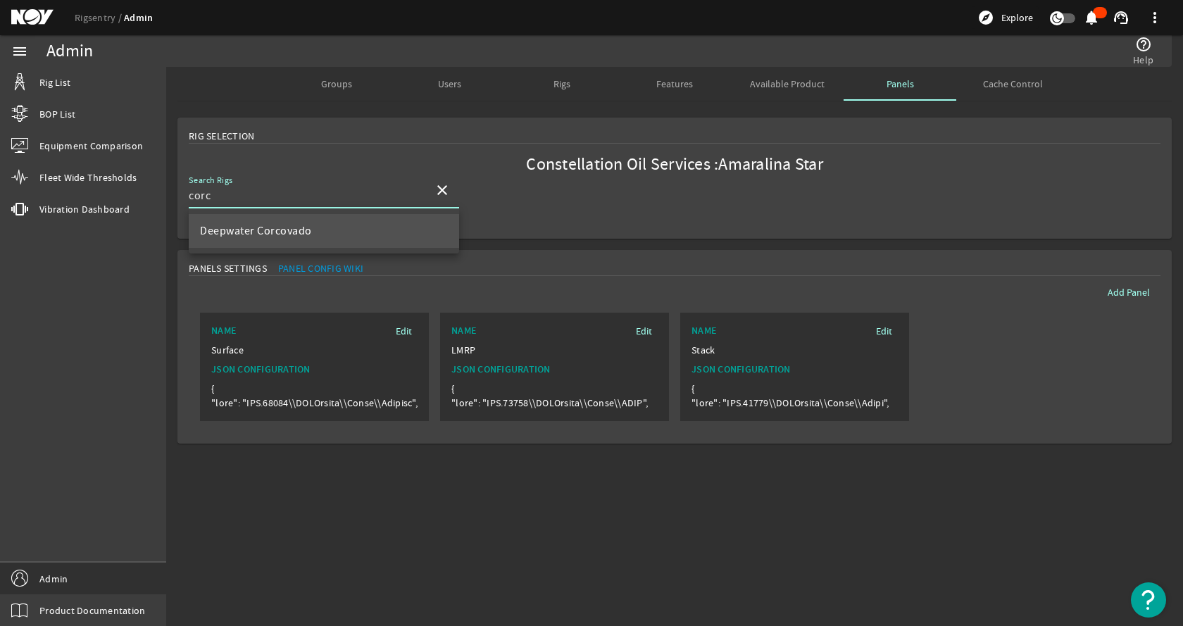
click at [351, 232] on mat-option "Deepwater Corcovado" at bounding box center [324, 231] width 270 height 34
type input "Deepwater Corcovado"
click at [681, 238] on mat-card "Rig Selection Transocean : Deepwater Corcovado Search Rigs Deepwater Corcovado …" at bounding box center [674, 178] width 994 height 121
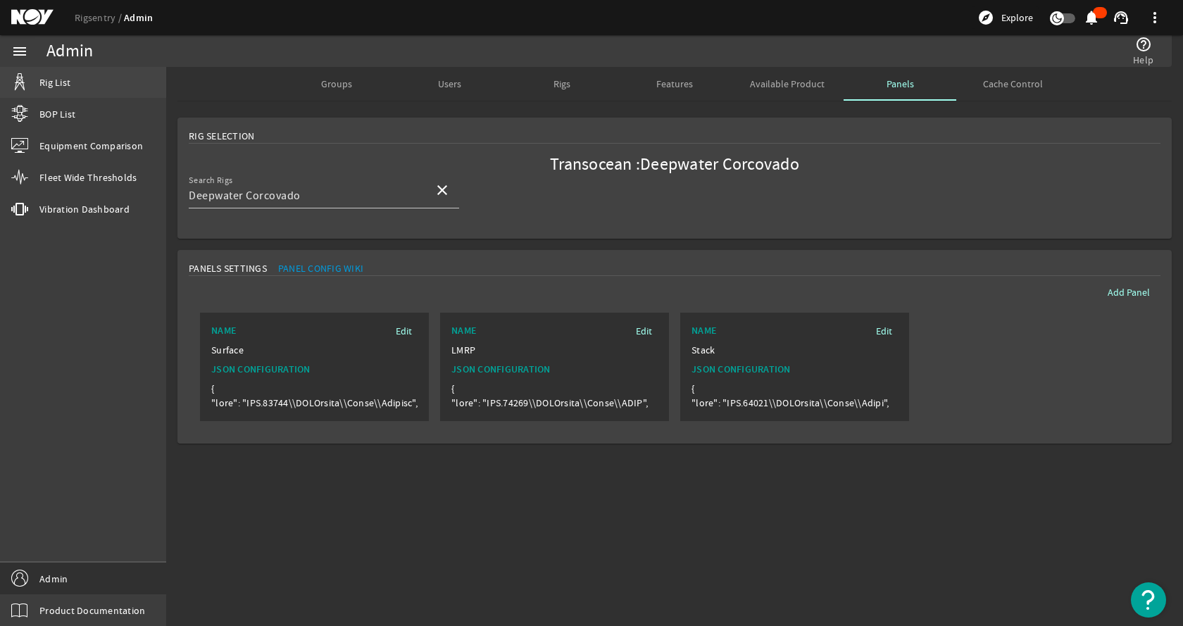
click at [58, 86] on span "Rig List" at bounding box center [54, 82] width 31 height 14
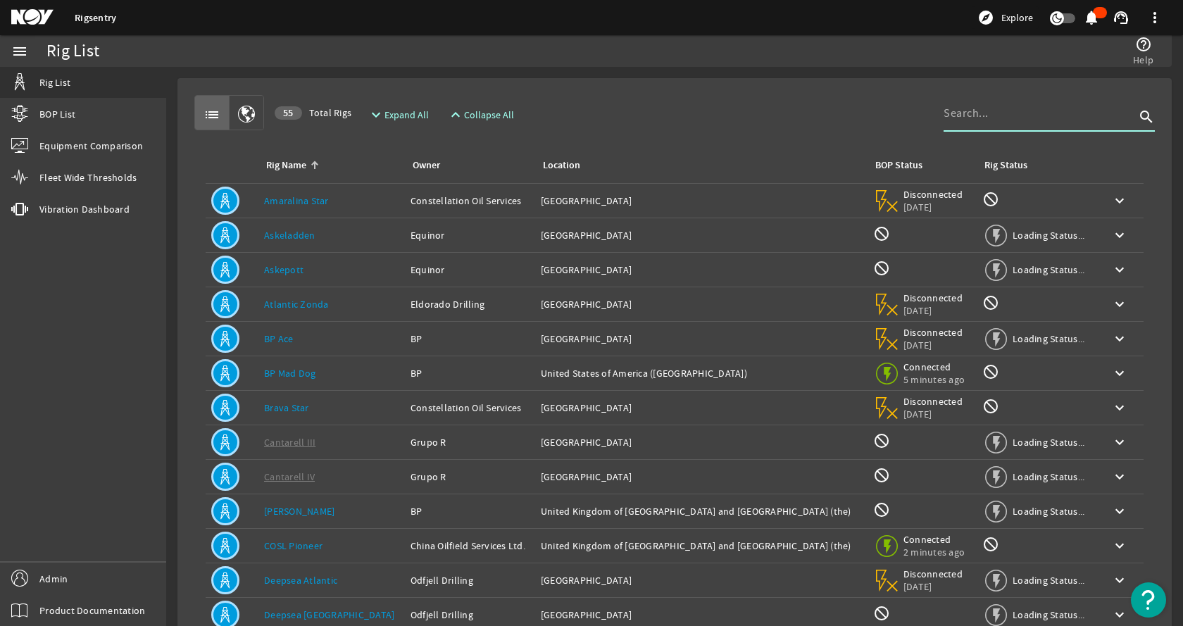
click at [1032, 110] on input at bounding box center [1038, 113] width 191 height 17
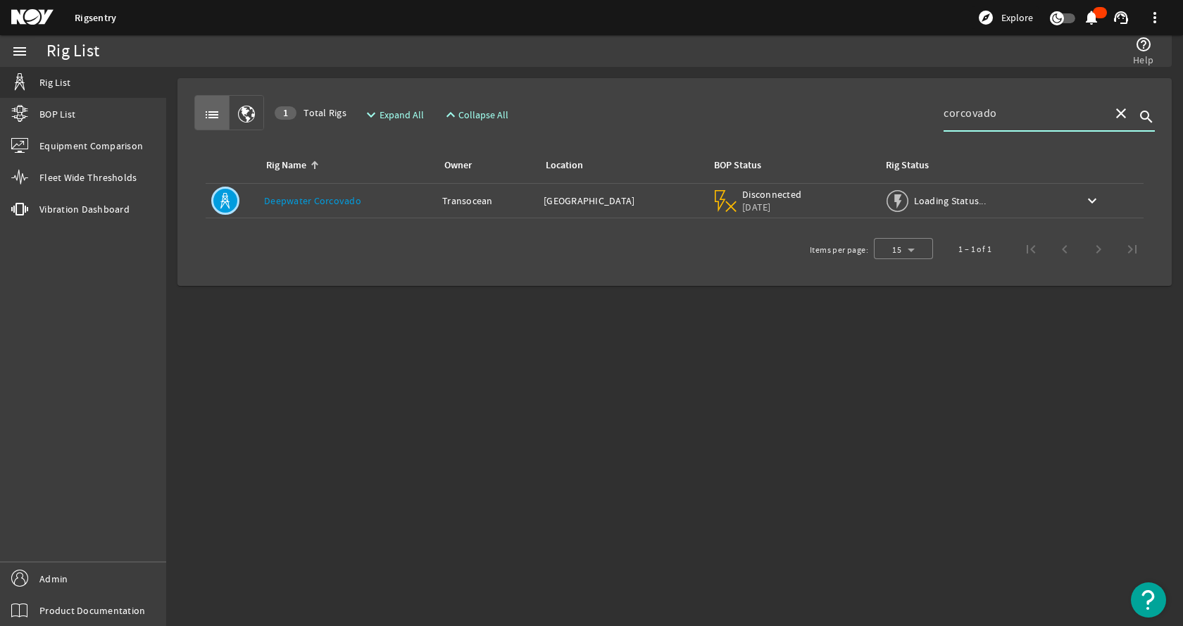
type input "corcovado"
click at [320, 196] on link "Deepwater Corcovado" at bounding box center [312, 200] width 97 height 13
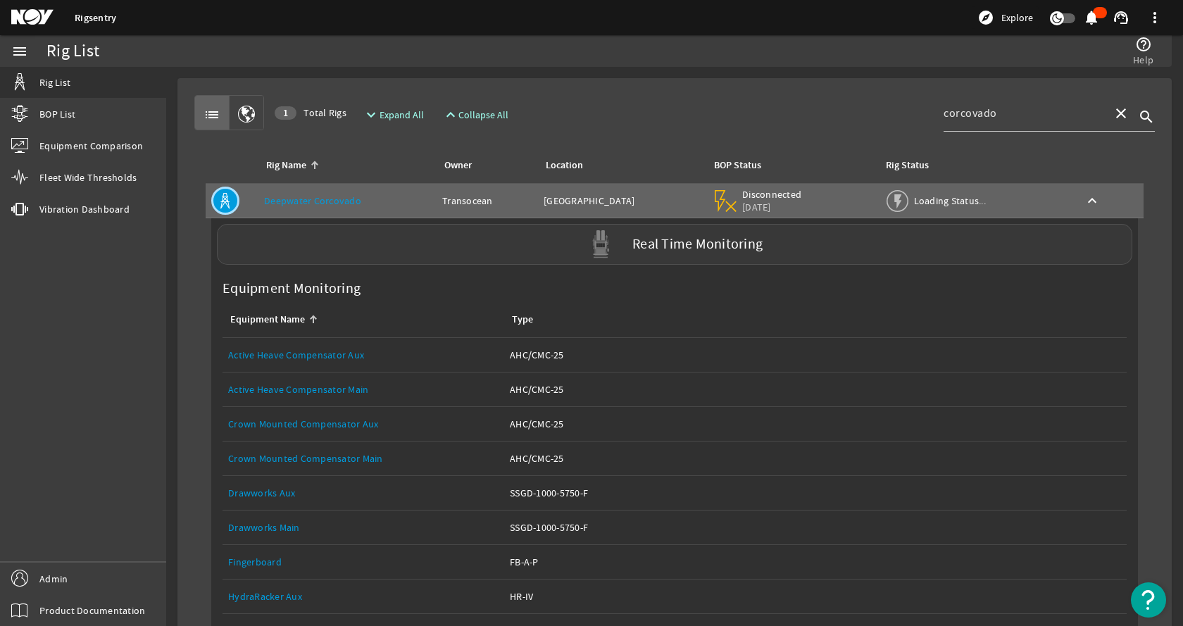
click at [403, 256] on div "Real Time Monitoring" at bounding box center [674, 244] width 915 height 41
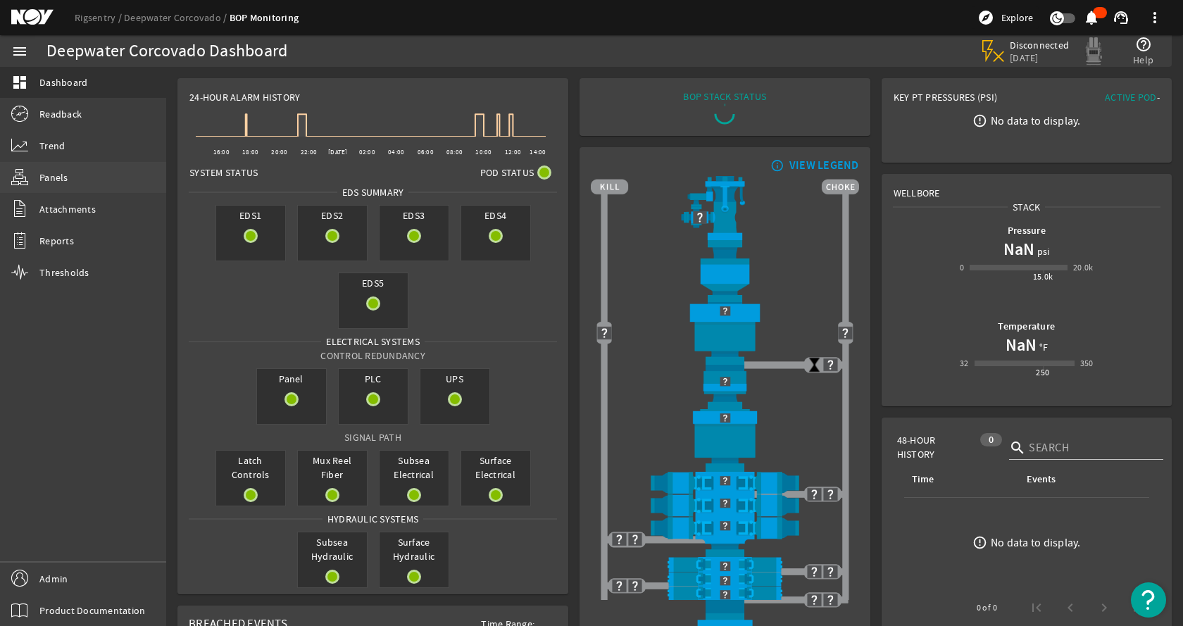
click at [82, 175] on link "Panels" at bounding box center [83, 177] width 166 height 31
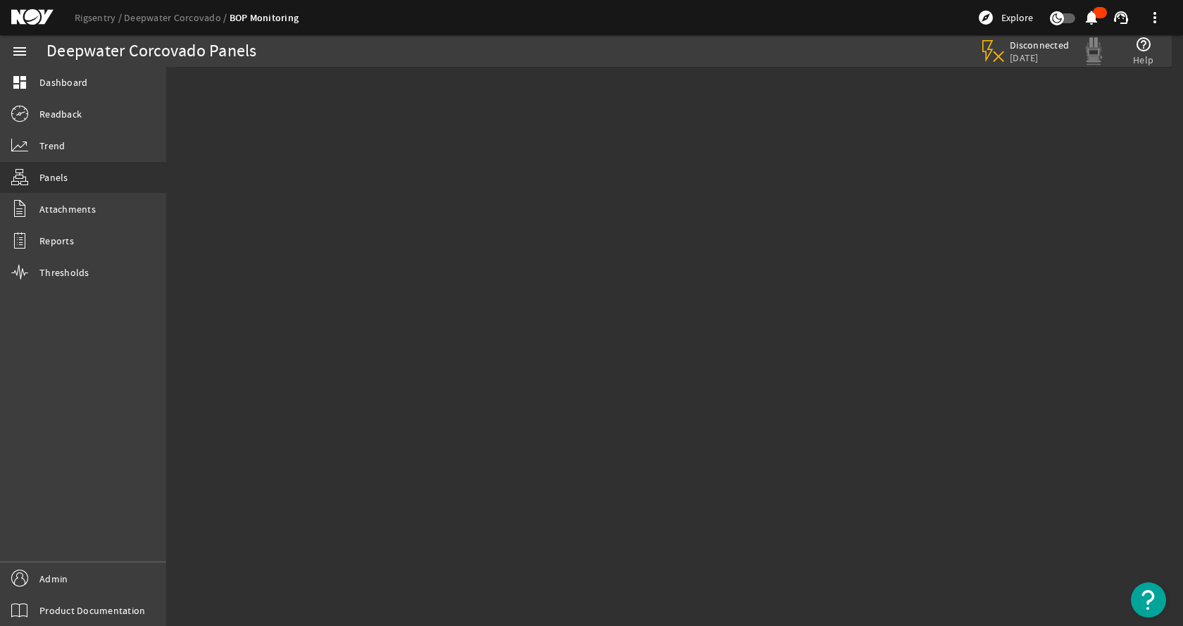
click at [617, 309] on mat-sidenav-content "Deepwater Corcovado Panels Disconnected 7 years ago help_outline Help" at bounding box center [674, 346] width 1016 height 559
click at [750, 153] on div at bounding box center [674, 166] width 1016 height 176
click at [100, 13] on link "Rigsentry" at bounding box center [99, 17] width 49 height 13
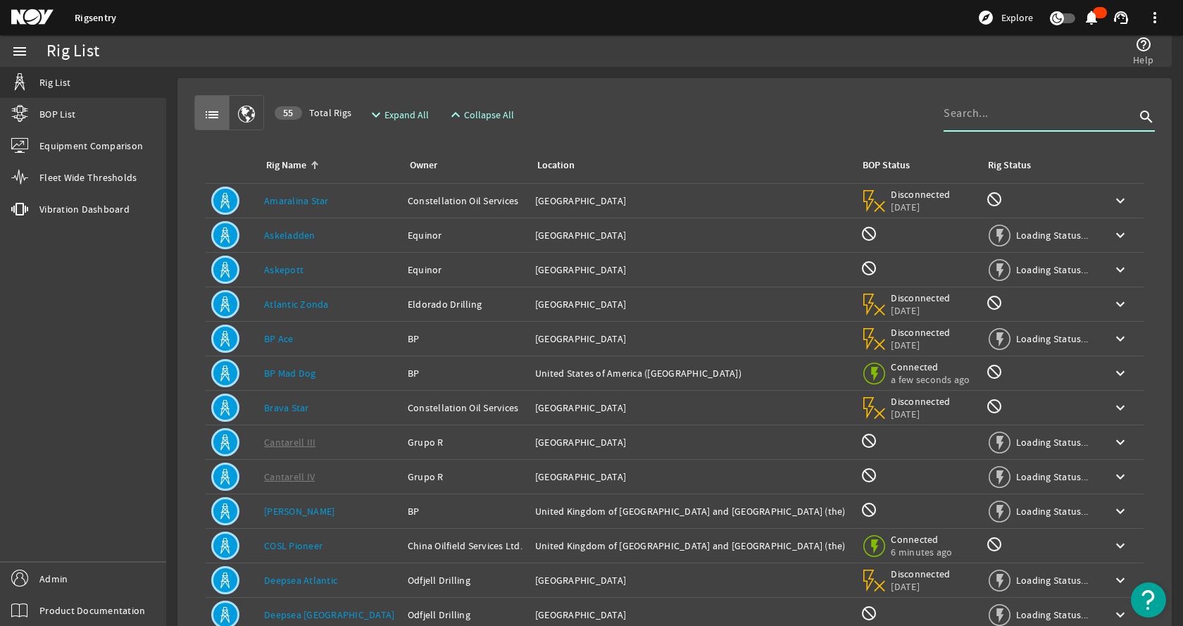
click at [1007, 106] on input at bounding box center [1038, 113] width 191 height 17
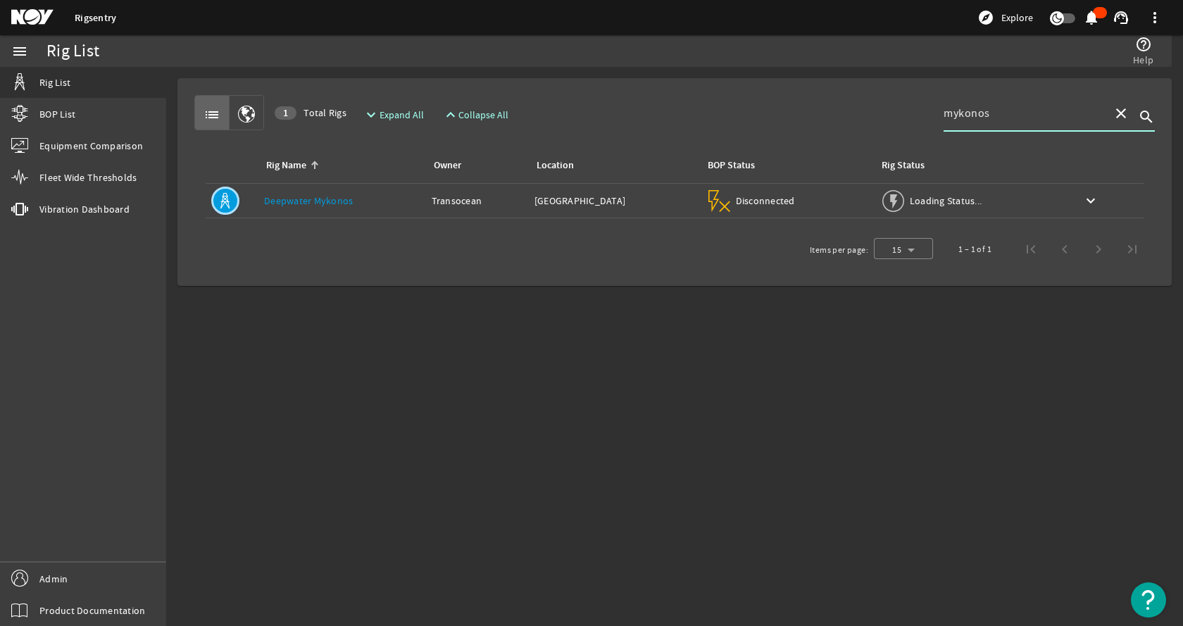
type input "mykonos"
click at [332, 196] on link "Deepwater Mykonos" at bounding box center [308, 200] width 89 height 13
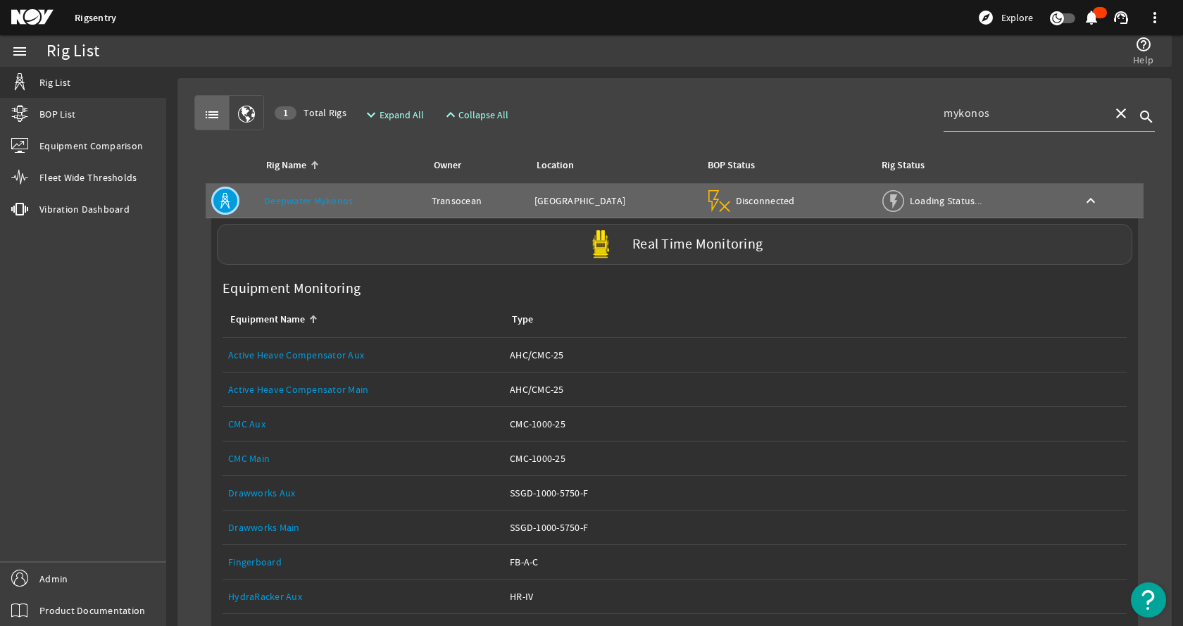
click at [394, 253] on div "Real Time Monitoring" at bounding box center [674, 244] width 915 height 41
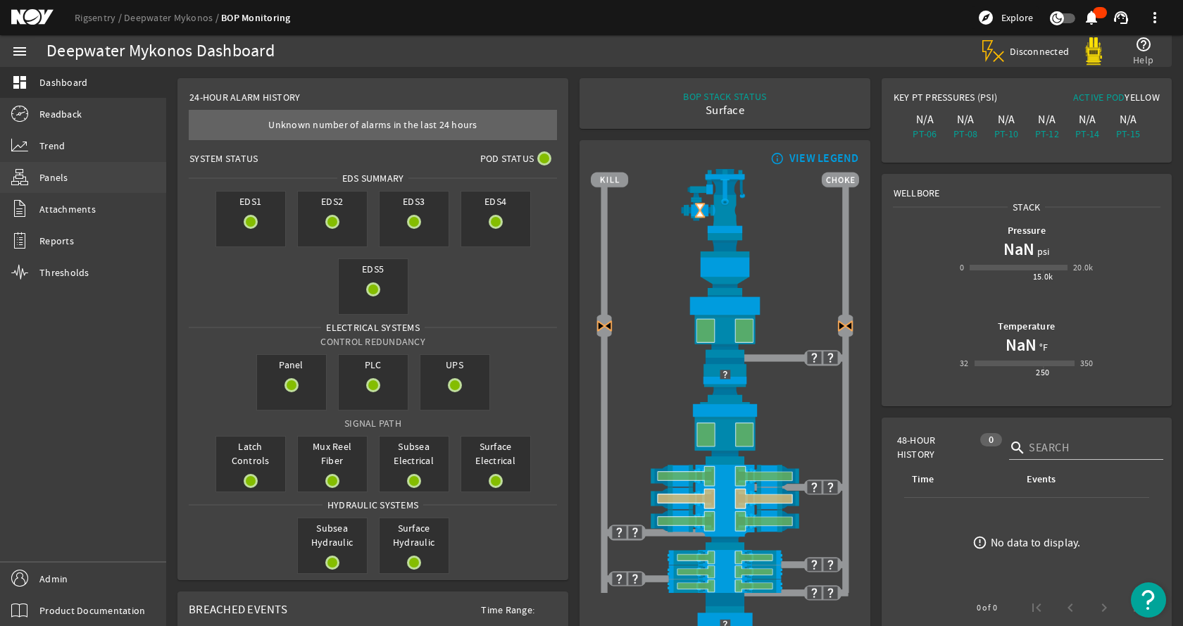
click at [68, 177] on link "Panels" at bounding box center [83, 177] width 166 height 31
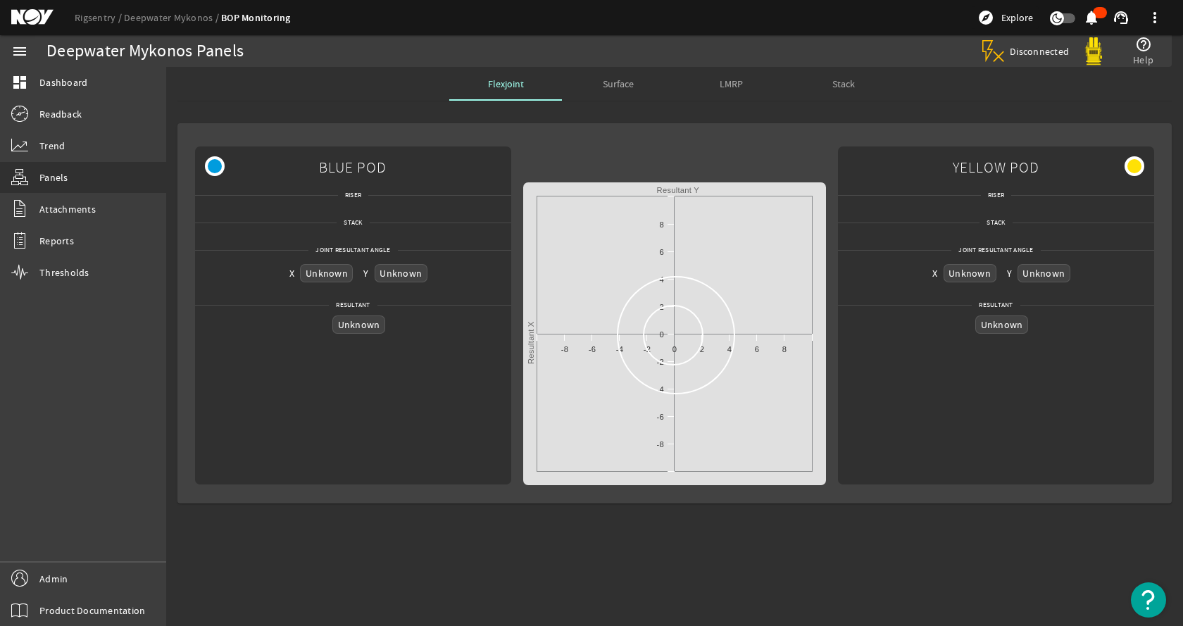
click at [672, 136] on mat-card "BLUE POD Riser Stack Joint Resultant Angle X Unknown Y Unknown Resultant Unknow…" at bounding box center [674, 313] width 994 height 380
click at [606, 83] on span "Surface" at bounding box center [618, 84] width 31 height 10
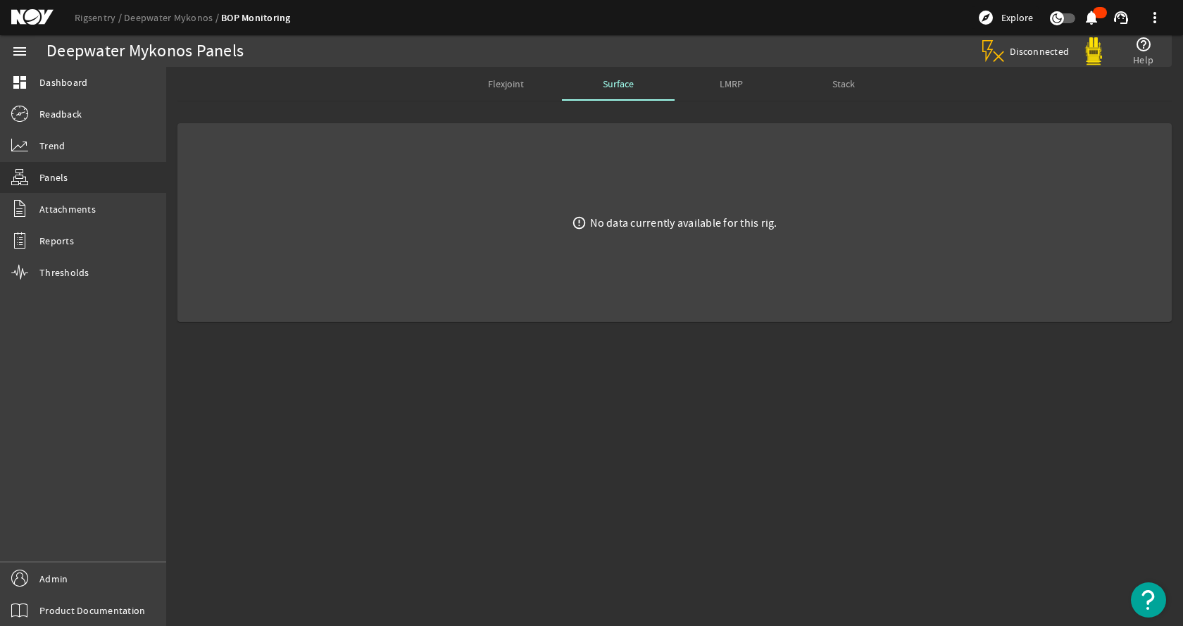
click at [712, 367] on mat-sidenav-content "Deepwater Mykonos Panels Disconnected help_outline Help Flexjoint Surface LMRP …" at bounding box center [674, 346] width 1016 height 559
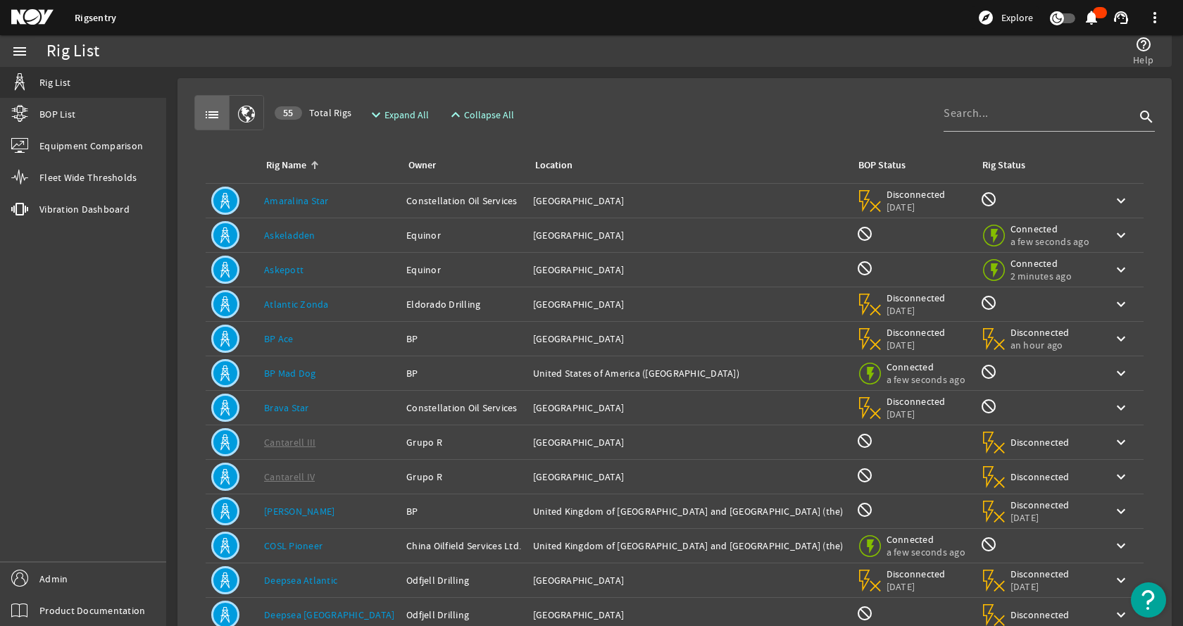
click at [595, 84] on mat-card "list 55 Total Rigs expand_more Expand All expand_less Collapse All search Rig N…" at bounding box center [674, 423] width 994 height 691
click at [594, 98] on div "list 55 Total Rigs expand_more Expand All expand_less Collapse All search" at bounding box center [674, 112] width 960 height 35
click at [99, 391] on div "menu Rig List BOP List Equipment Comparison Fleet Wide Thresholds vibration Vib…" at bounding box center [83, 330] width 166 height 591
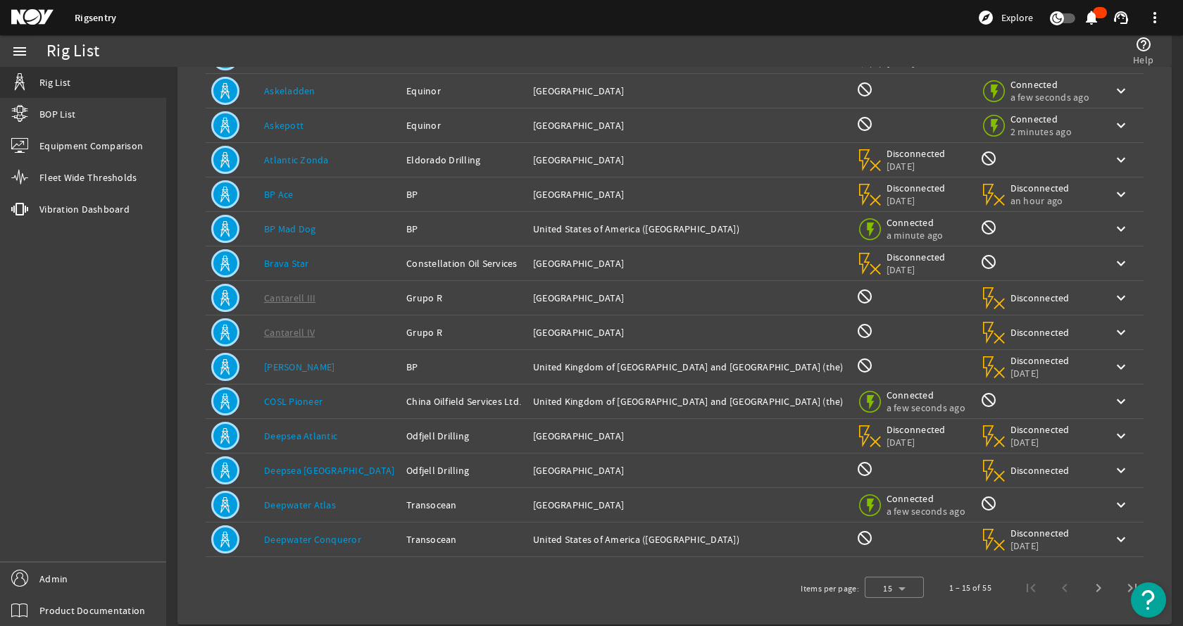
scroll to position [154, 0]
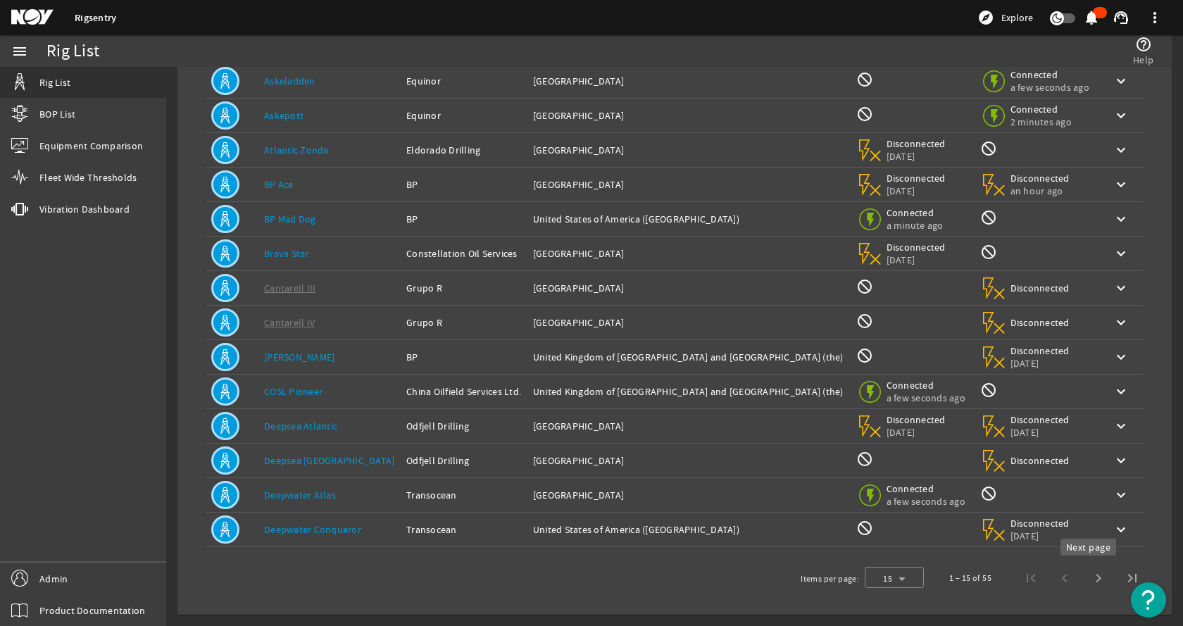
click at [1090, 584] on span "Next page" at bounding box center [1098, 578] width 34 height 34
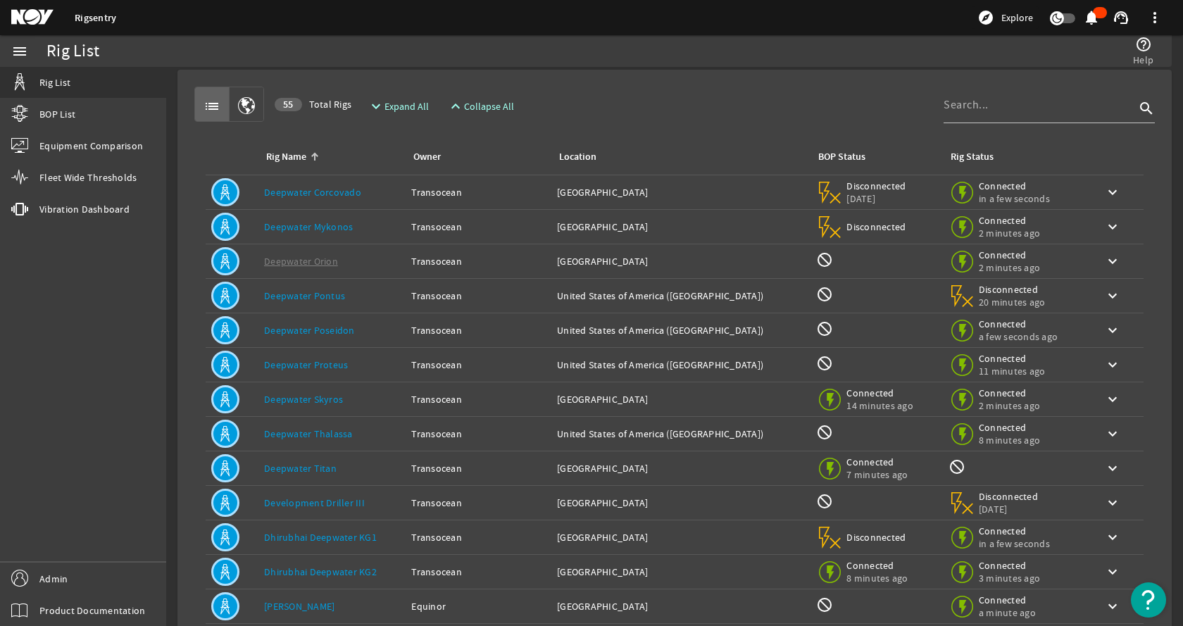
scroll to position [0, 0]
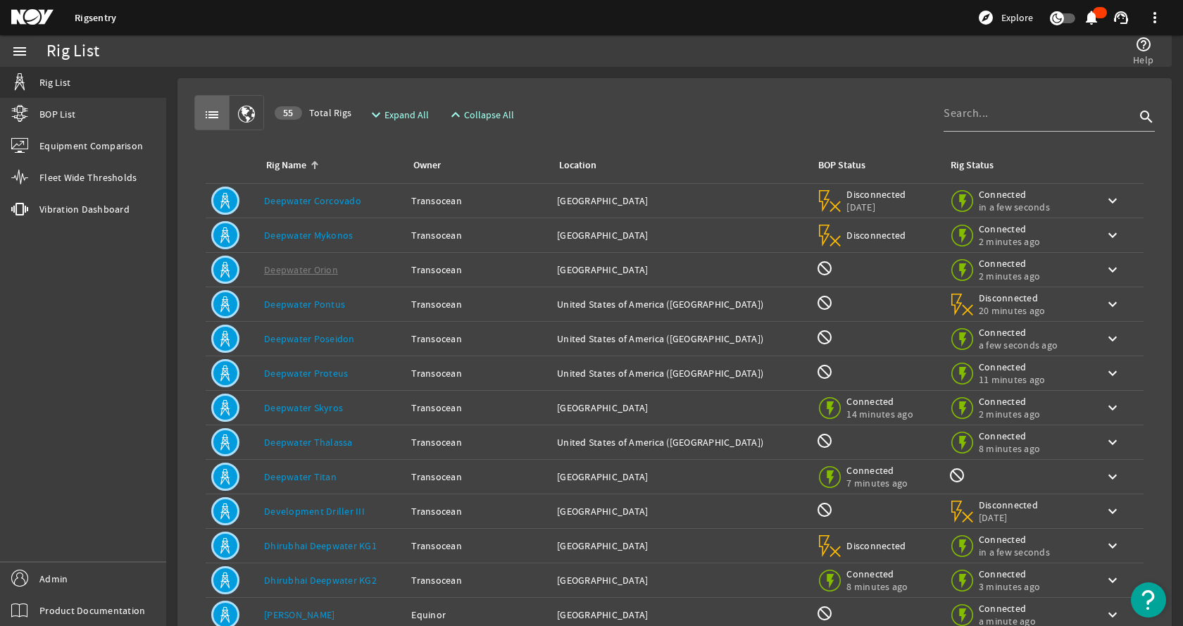
click at [634, 84] on mat-card "list 55 Total Rigs expand_more Expand All expand_less Collapse All search Rig N…" at bounding box center [674, 423] width 994 height 691
click at [112, 420] on div "menu Rig List BOP List Equipment Comparison Fleet Wide Thresholds vibration Vib…" at bounding box center [83, 330] width 166 height 591
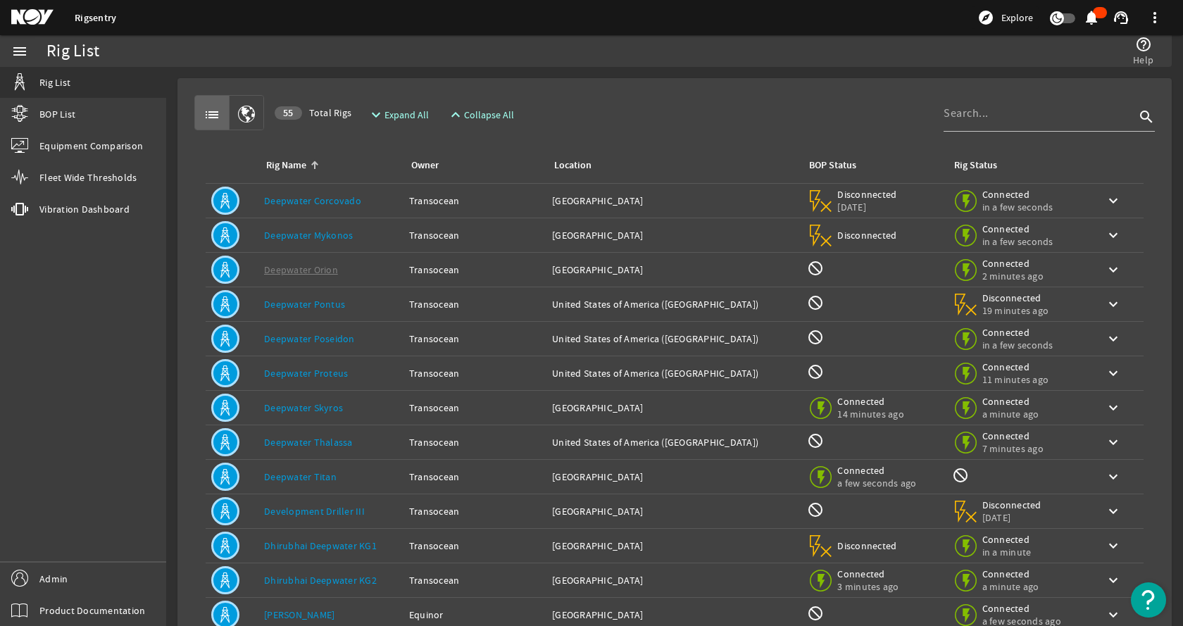
click at [106, 411] on div "menu Rig List BOP List Equipment Comparison Fleet Wide Thresholds vibration Vib…" at bounding box center [83, 330] width 166 height 591
click at [526, 79] on mat-card "list 55 Total Rigs expand_more Expand All expand_less Collapse All search Rig N…" at bounding box center [674, 423] width 994 height 691
click at [590, 84] on mat-card "list 55 Total Rigs expand_more Expand All expand_less Collapse All search Rig N…" at bounding box center [674, 423] width 994 height 691
click at [587, 84] on mat-card "list 55 Total Rigs expand_more Expand All expand_less Collapse All search Rig N…" at bounding box center [674, 423] width 994 height 691
